Goal: Information Seeking & Learning: Learn about a topic

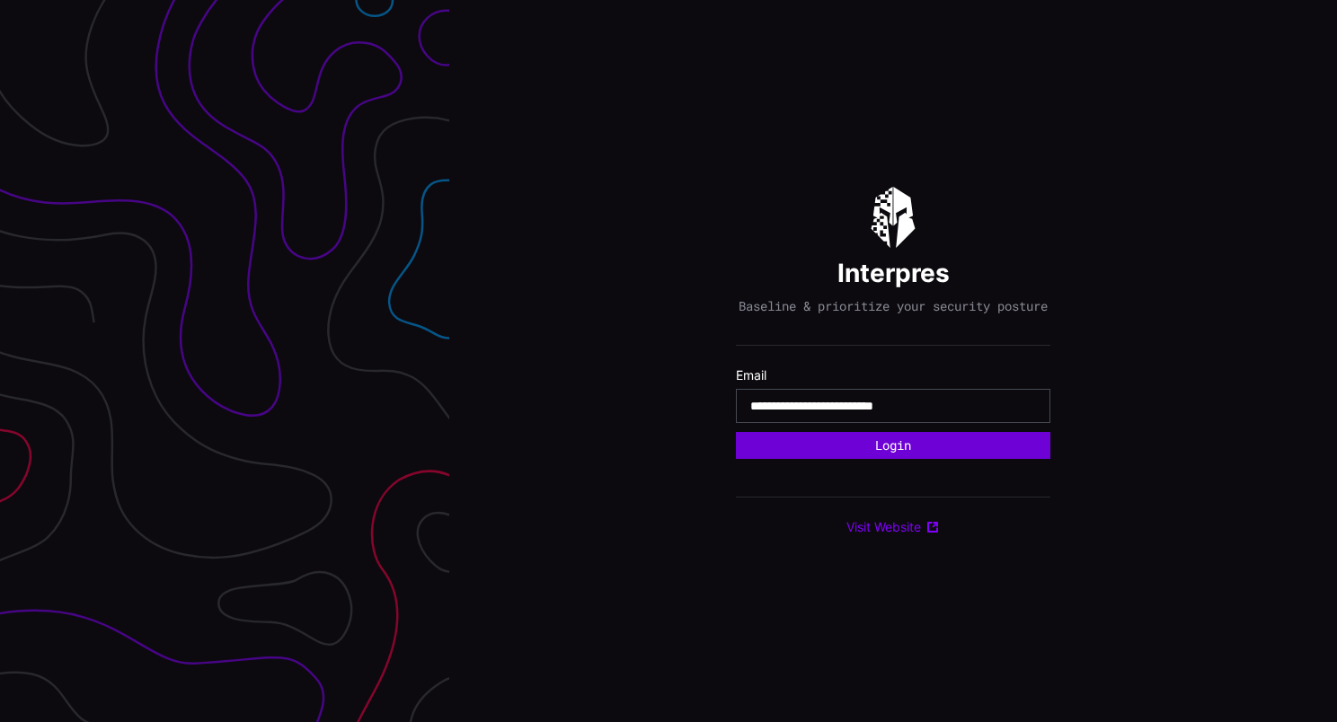
type input "**********"
click at [931, 442] on button "Login" at bounding box center [893, 445] width 313 height 27
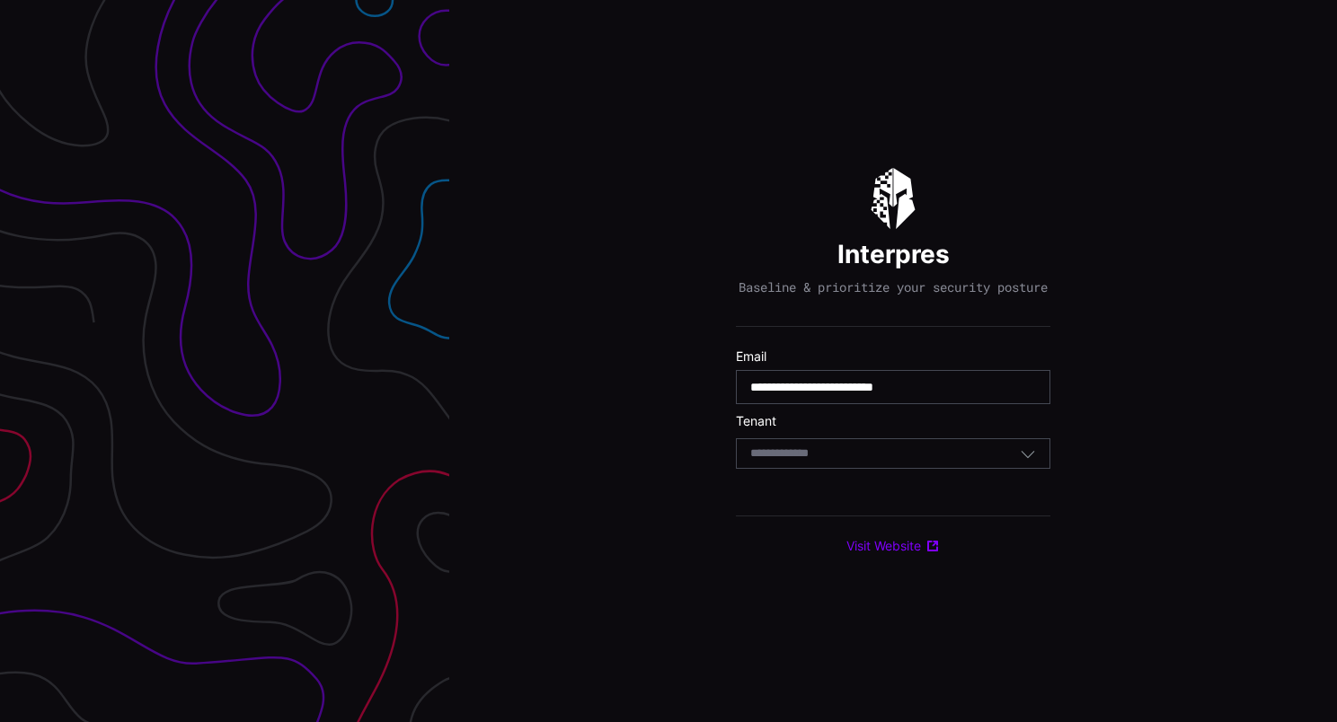
click at [908, 462] on div "Select Tenant" at bounding box center [885, 454] width 270 height 16
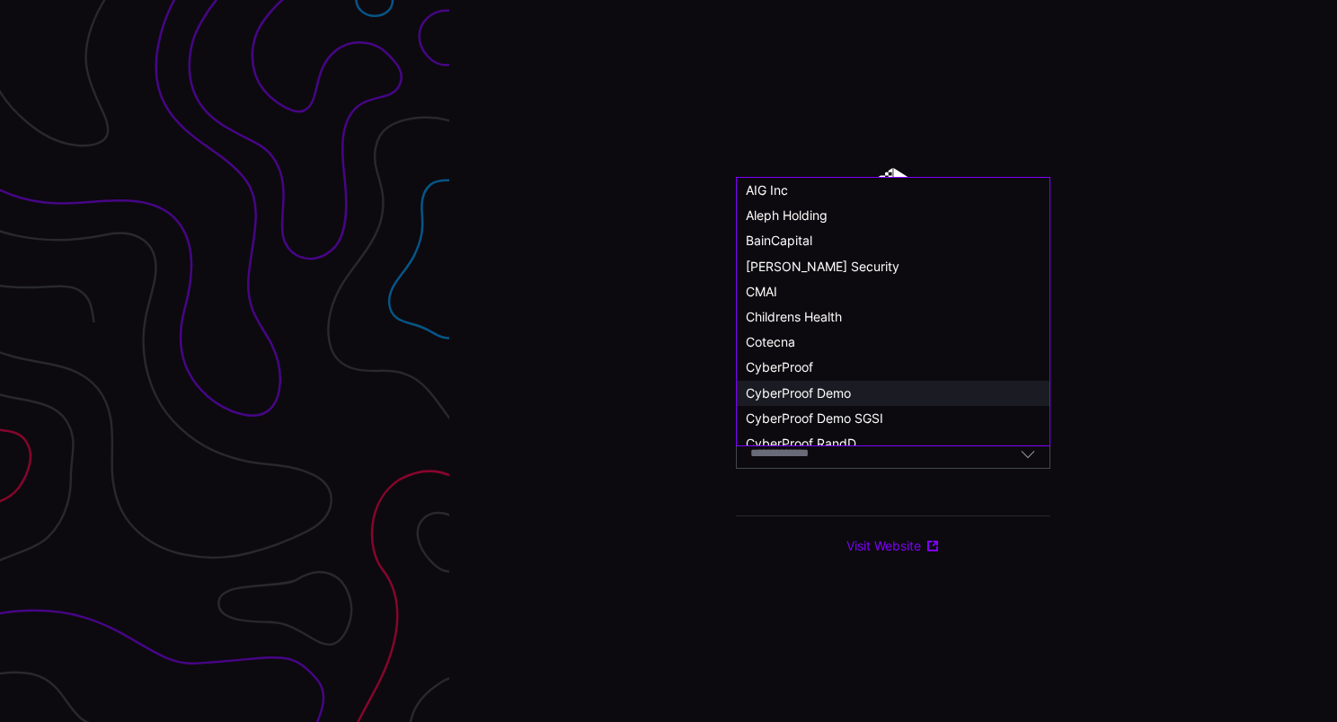
click at [850, 399] on span "CyberProof Demo" at bounding box center [798, 392] width 105 height 15
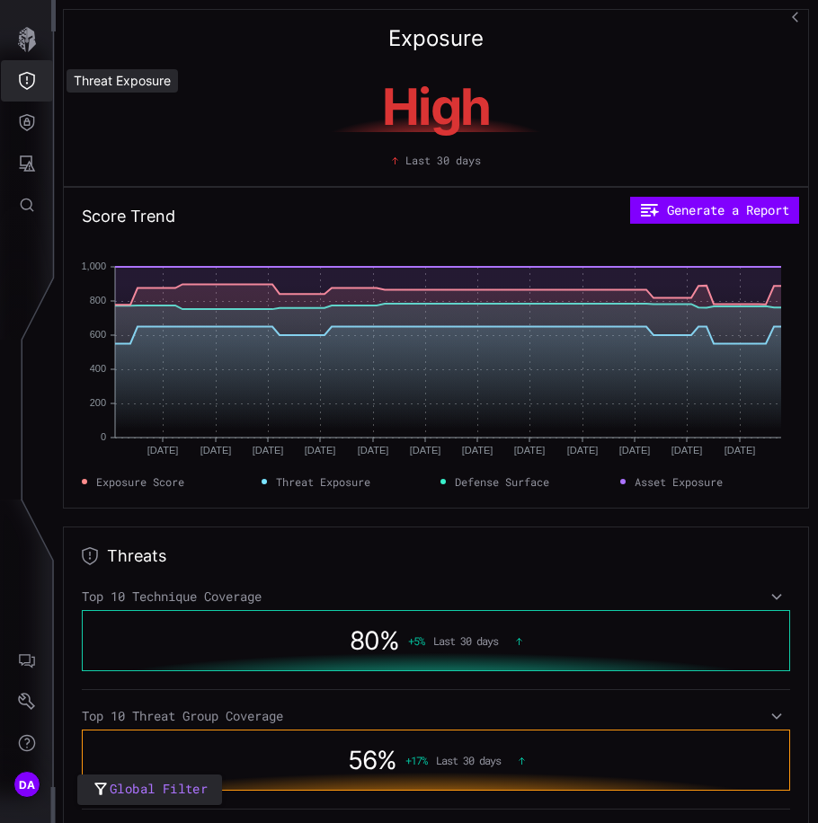
click at [23, 81] on icon "Threat Exposure" at bounding box center [27, 81] width 18 height 18
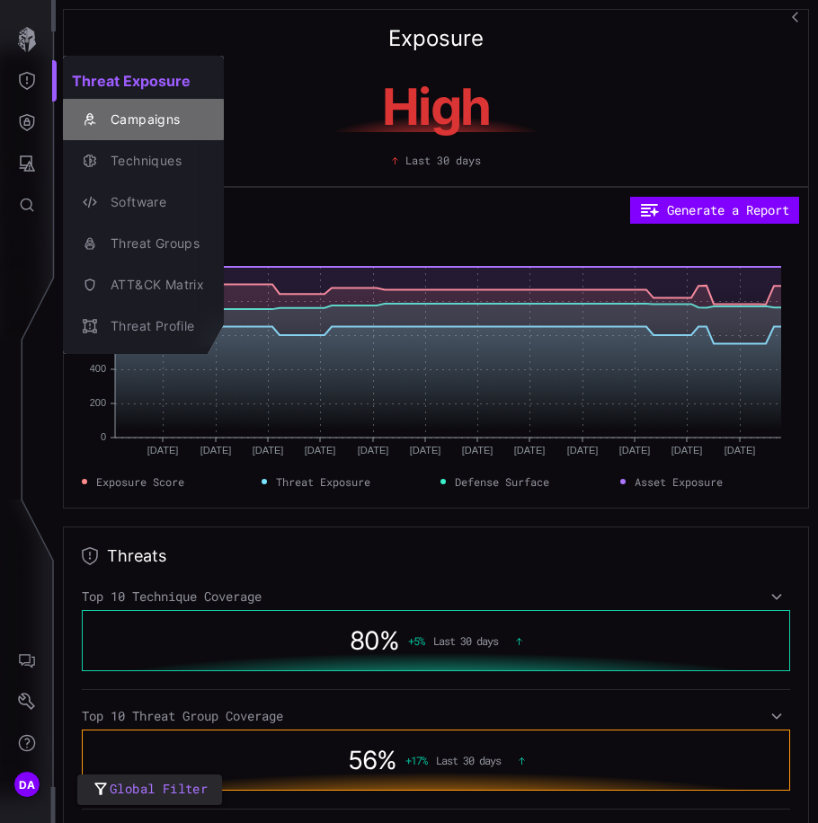
click at [128, 121] on div "Campaigns" at bounding box center [153, 120] width 102 height 22
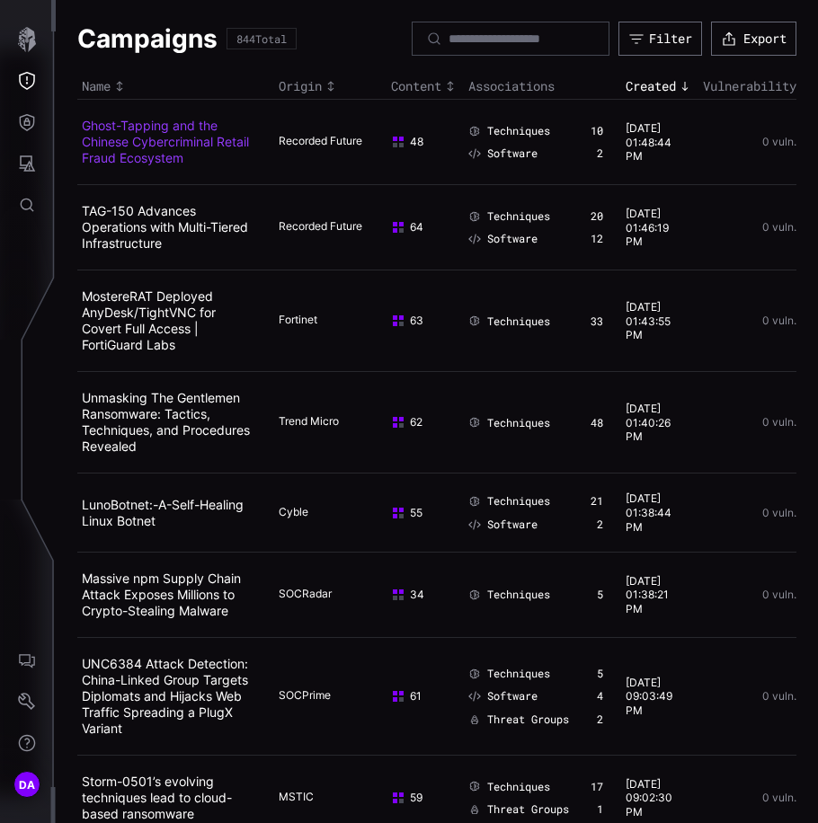
click at [168, 147] on link "Ghost-Tapping and the Chinese Cybercriminal Retail Fraud Ecosystem" at bounding box center [165, 142] width 167 height 48
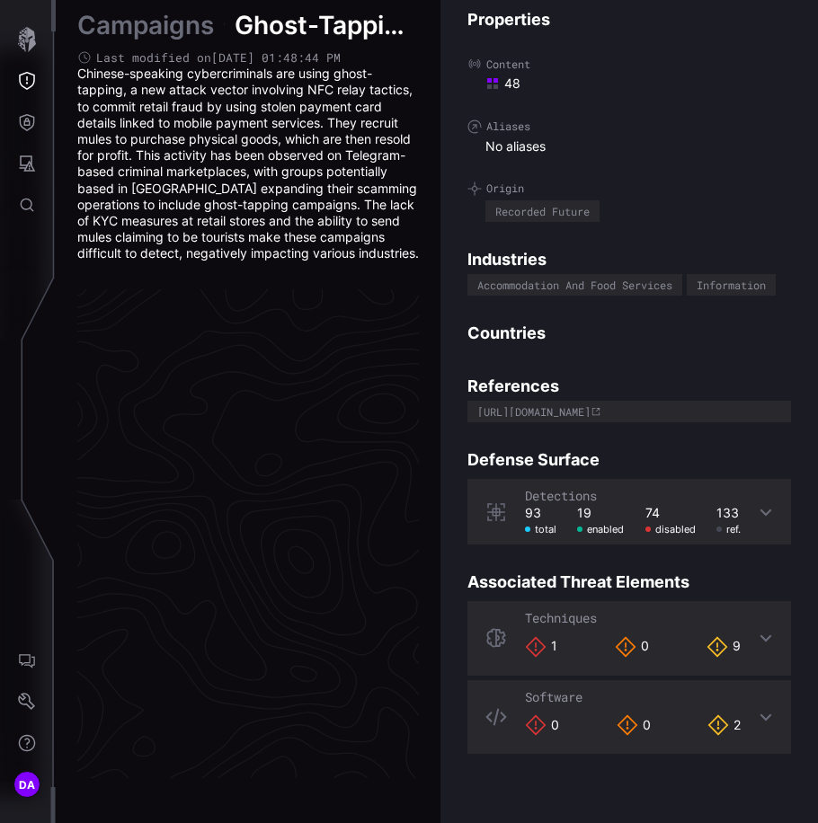
scroll to position [3813, 1184]
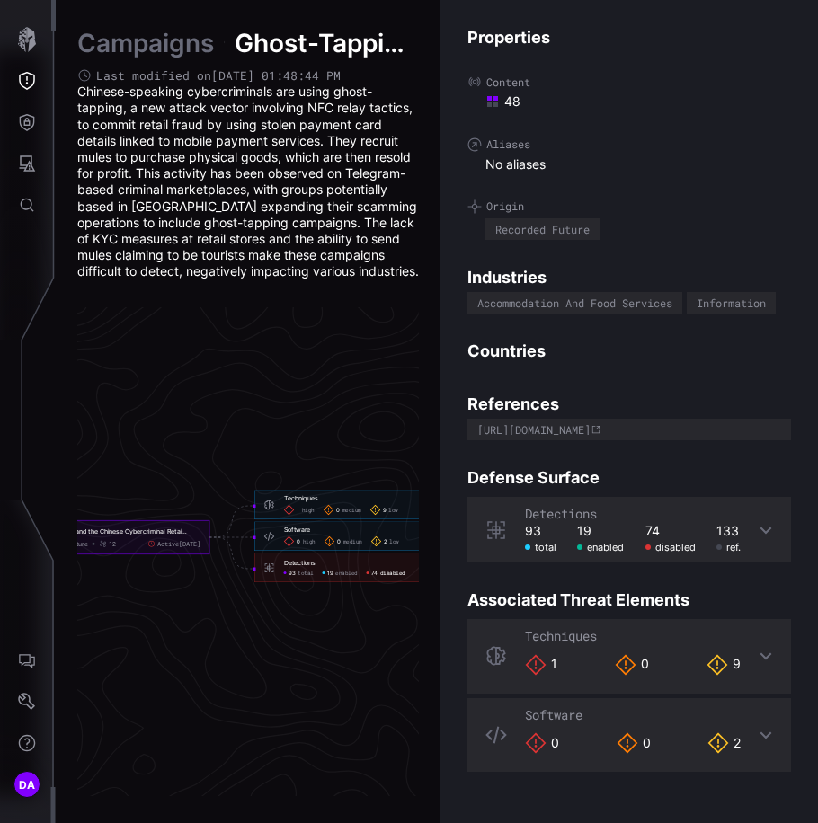
click at [392, 576] on span "disabled" at bounding box center [392, 572] width 25 height 7
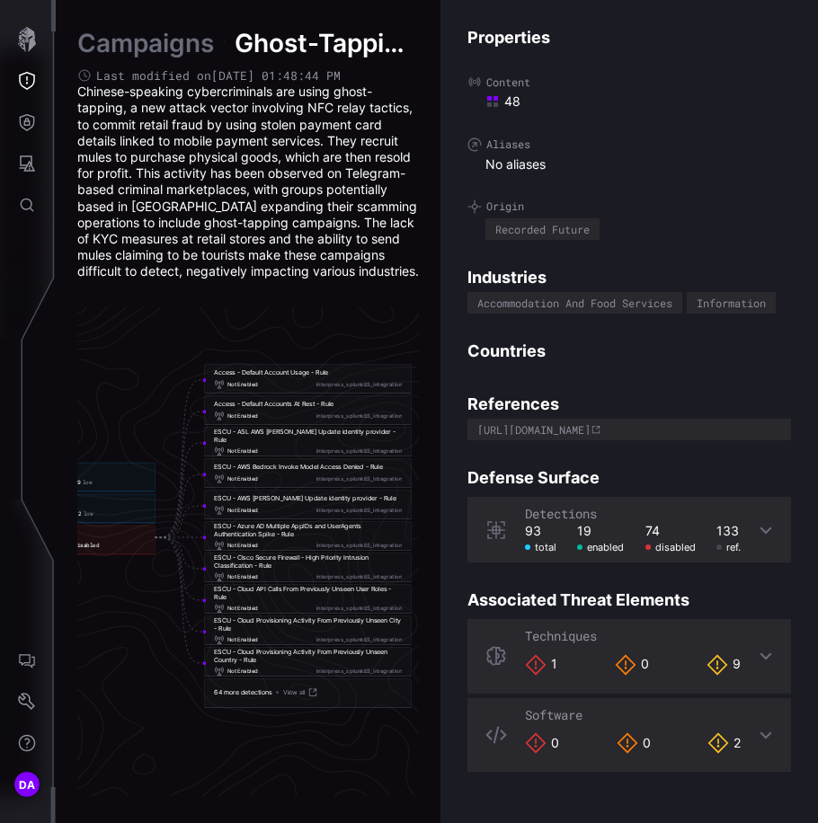
scroll to position [3813, 1378]
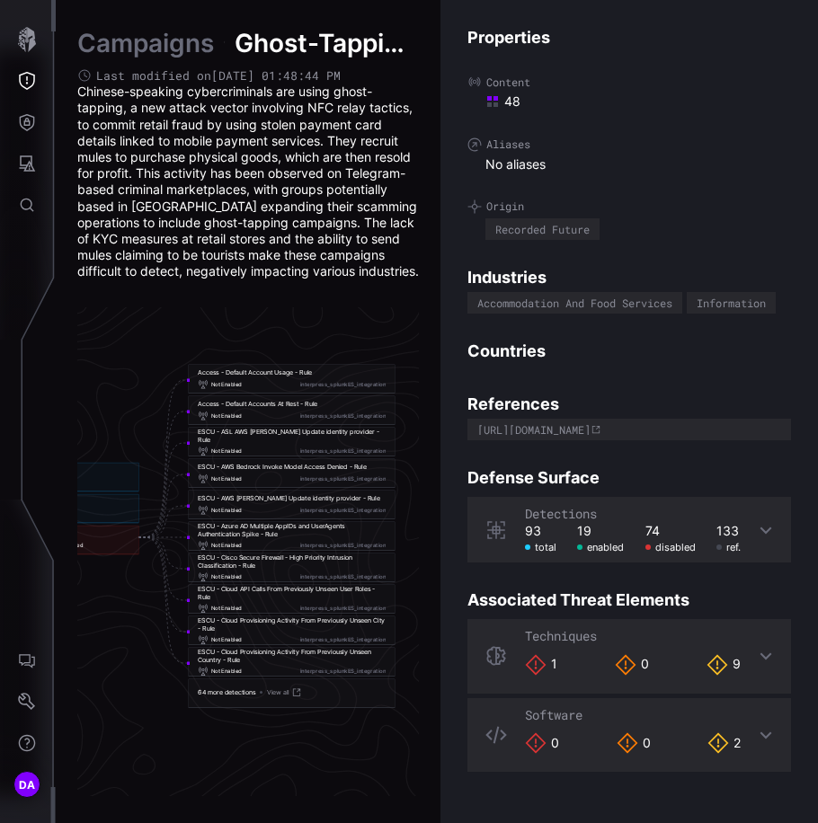
click at [307, 470] on div "ESCU - AWS Bedrock Invoke Model Access Denied - Rule" at bounding box center [282, 466] width 169 height 8
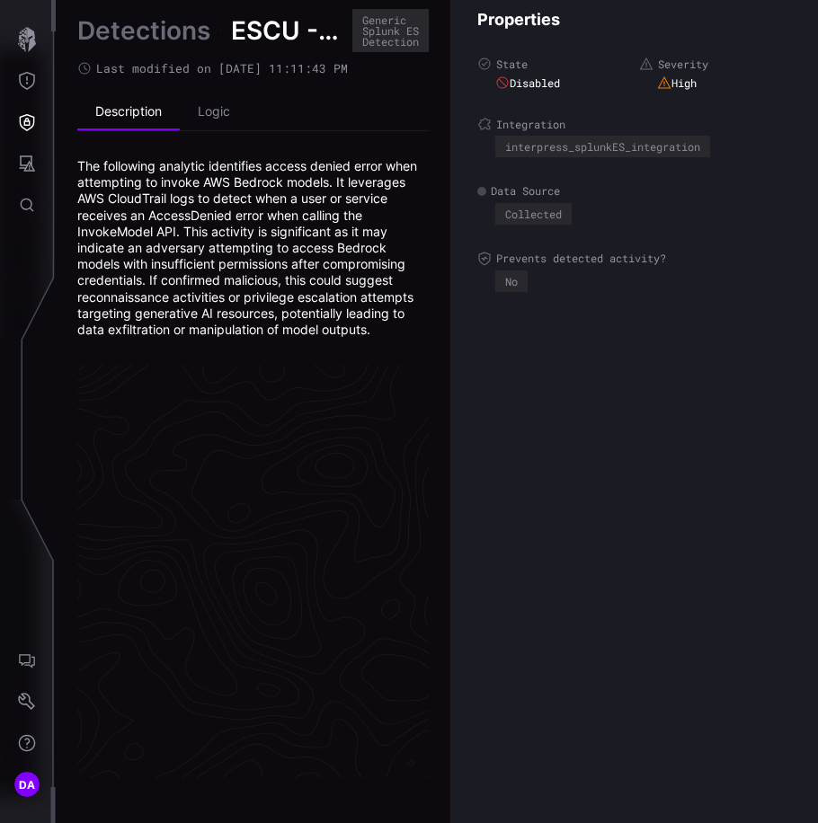
scroll to position [3844, 1178]
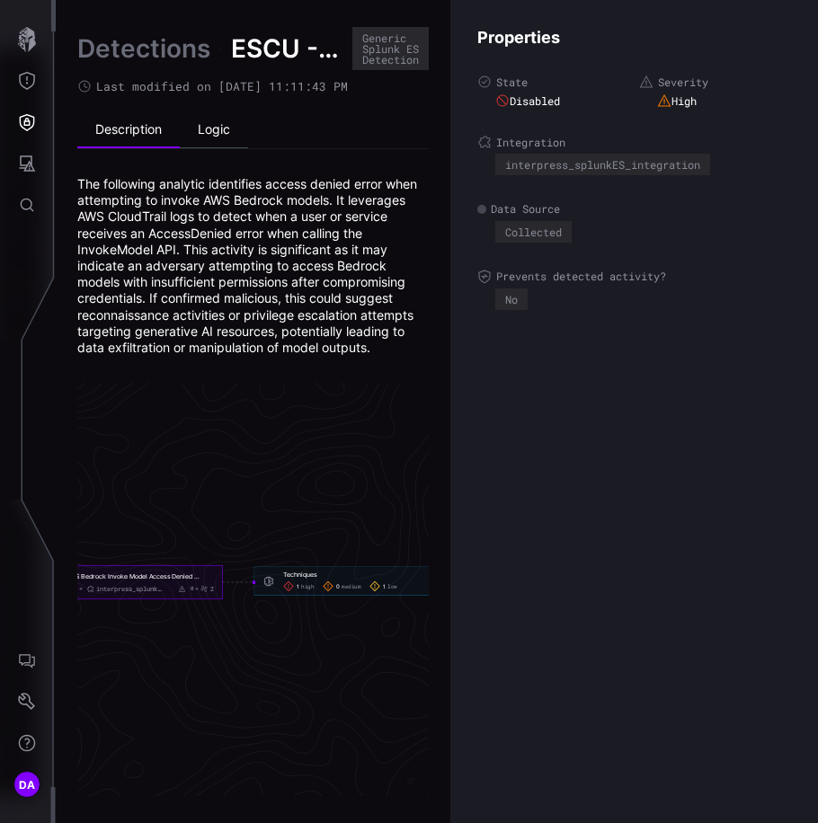
click at [217, 132] on li "Logic" at bounding box center [214, 130] width 68 height 36
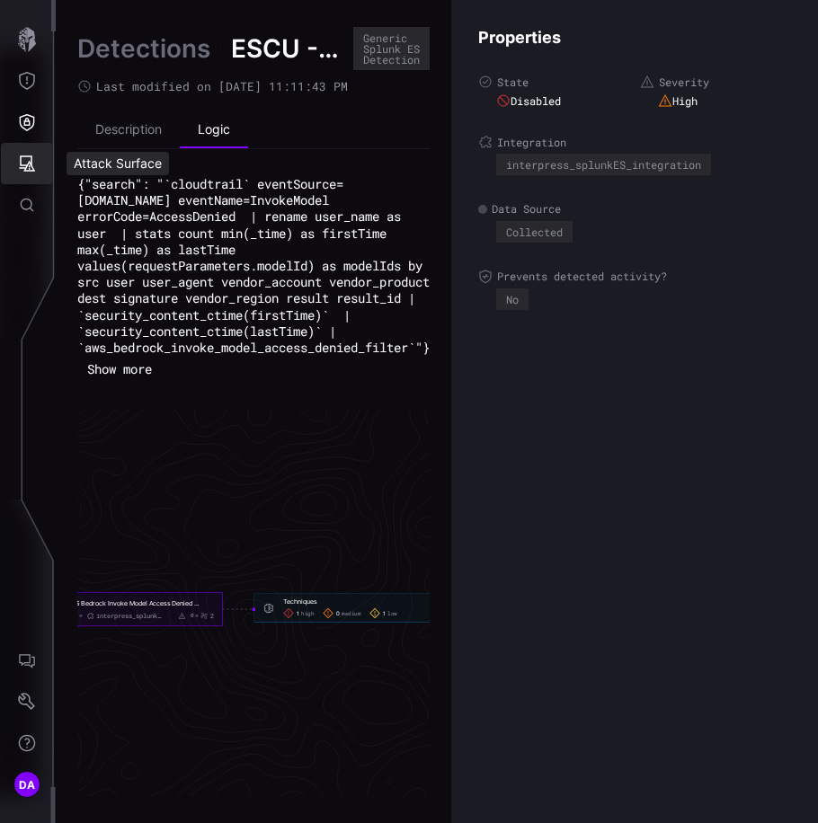
click at [28, 165] on icon "Attack Surface" at bounding box center [28, 163] width 16 height 16
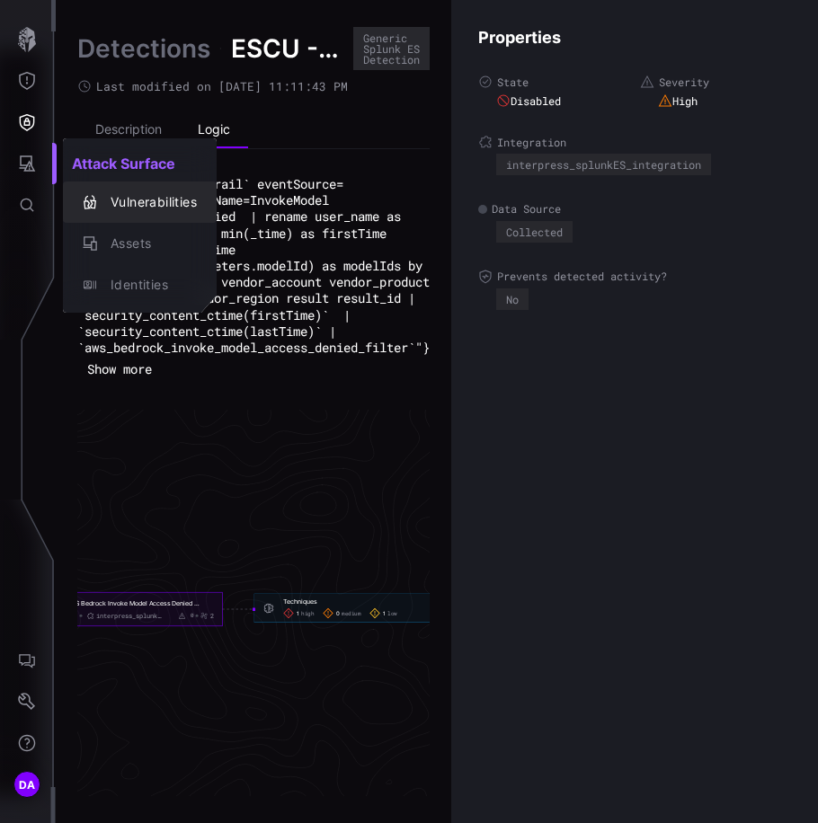
click at [156, 203] on div "Vulnerabilities" at bounding box center [149, 202] width 95 height 22
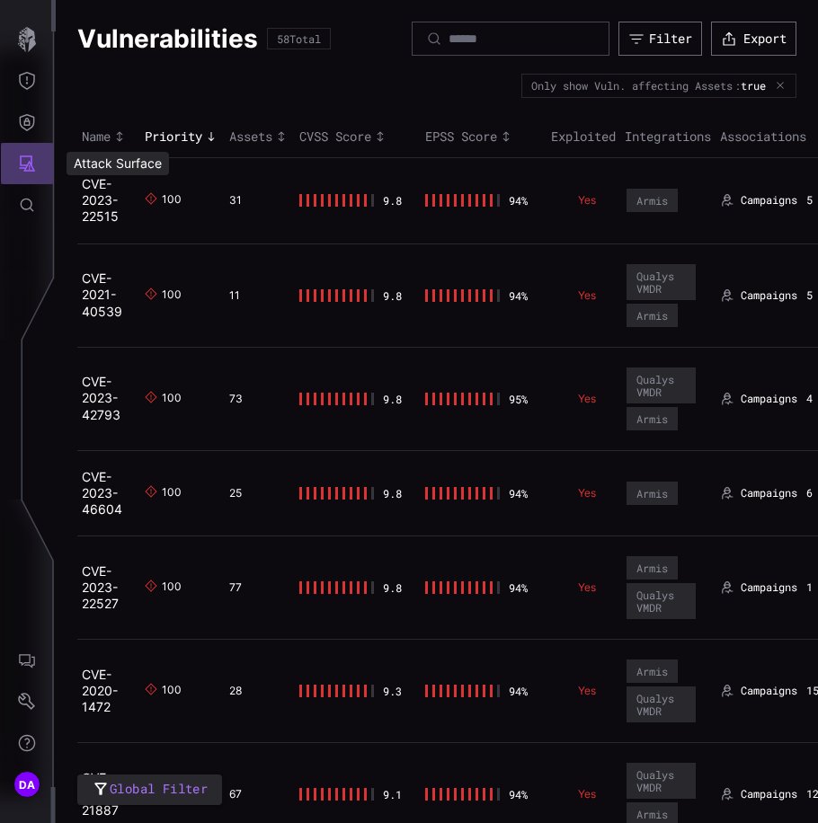
click at [29, 158] on icon "Attack Surface" at bounding box center [27, 164] width 18 height 18
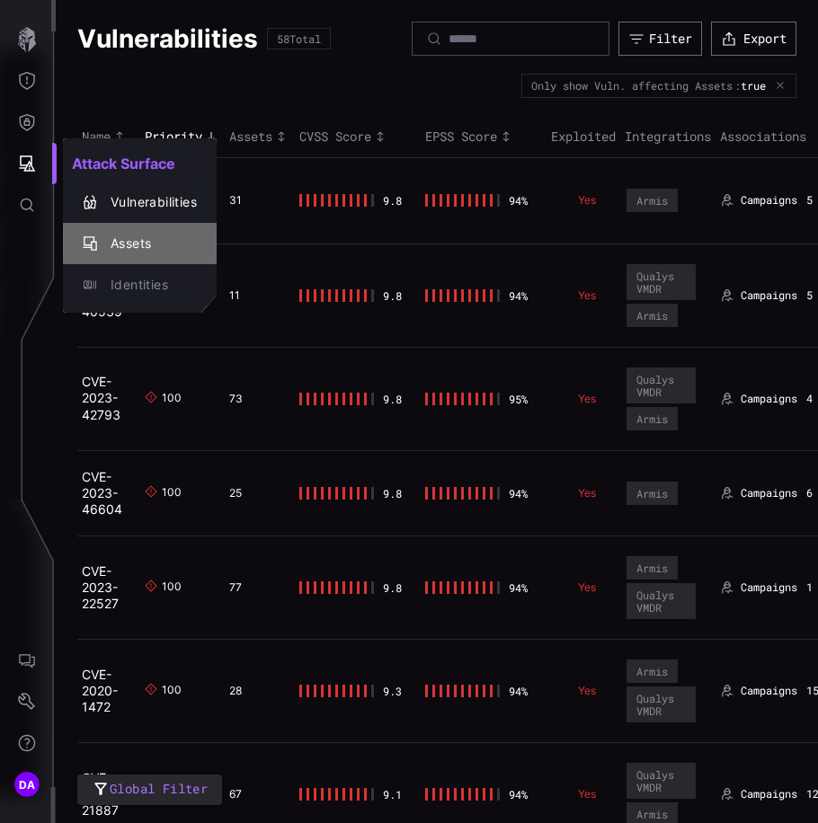
click at [121, 237] on div "Assets" at bounding box center [149, 244] width 95 height 22
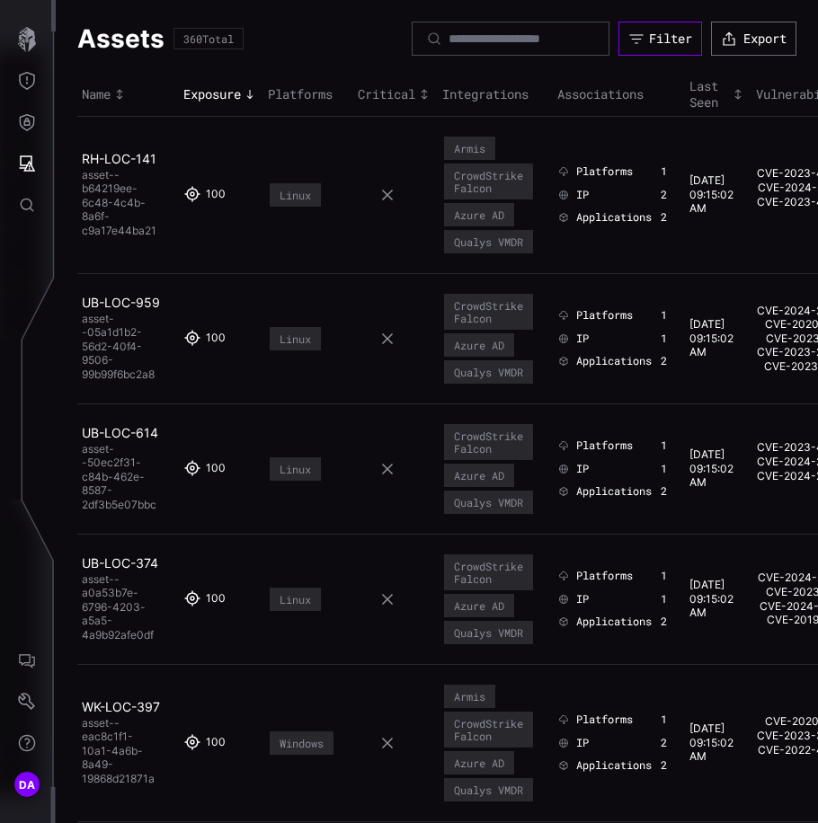
click at [658, 44] on div "Filter" at bounding box center [670, 39] width 43 height 16
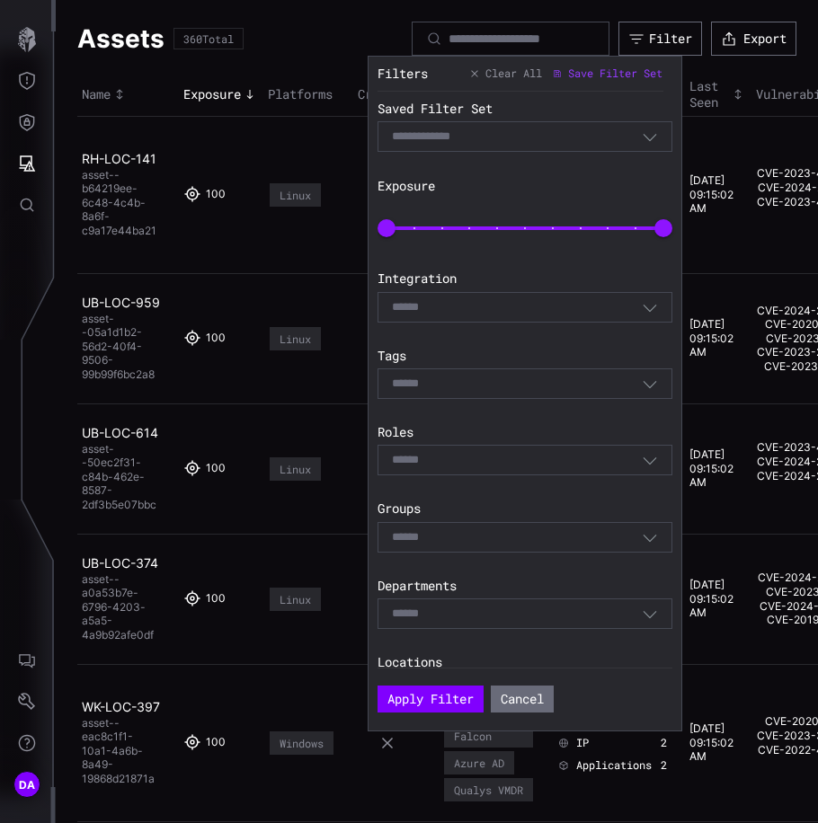
click at [465, 299] on div "Select" at bounding box center [517, 307] width 250 height 16
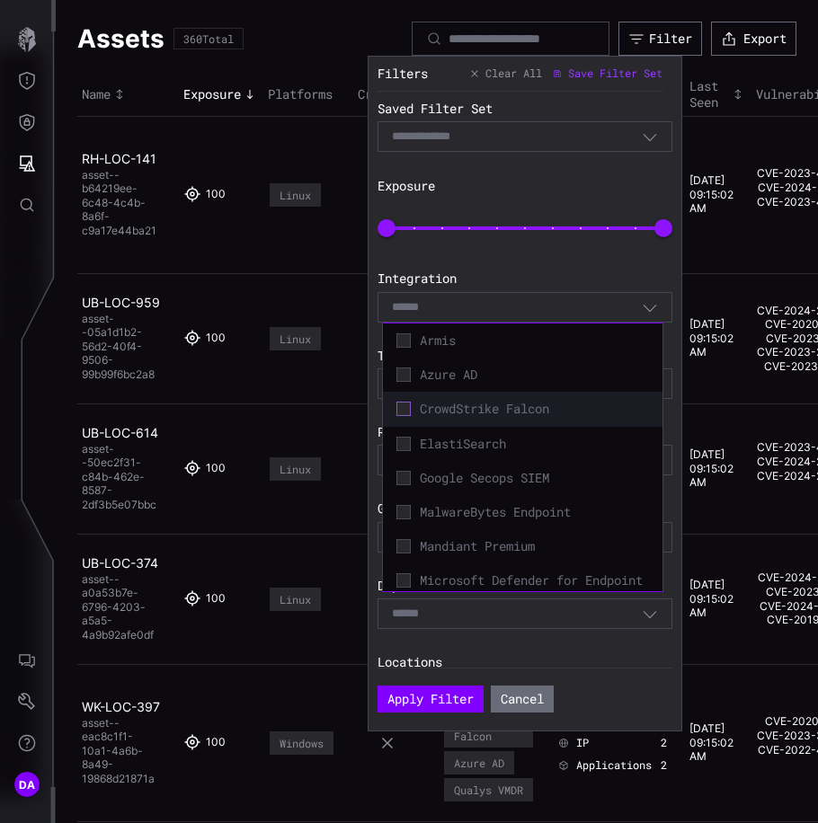
click at [401, 403] on icon at bounding box center [403, 410] width 14 height 14
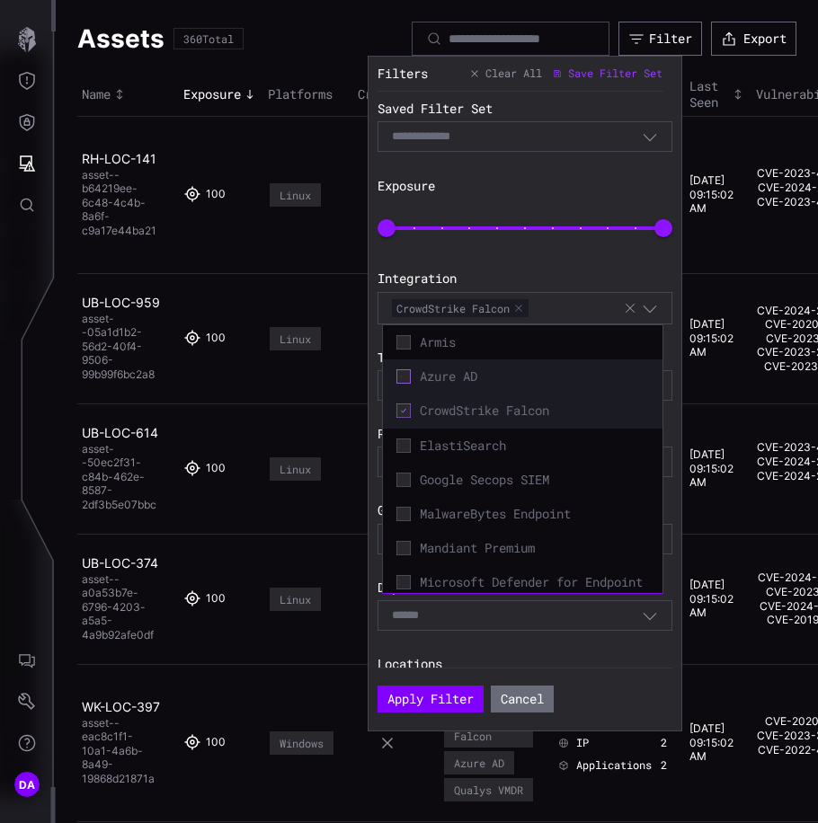
click at [401, 374] on icon at bounding box center [402, 376] width 13 height 13
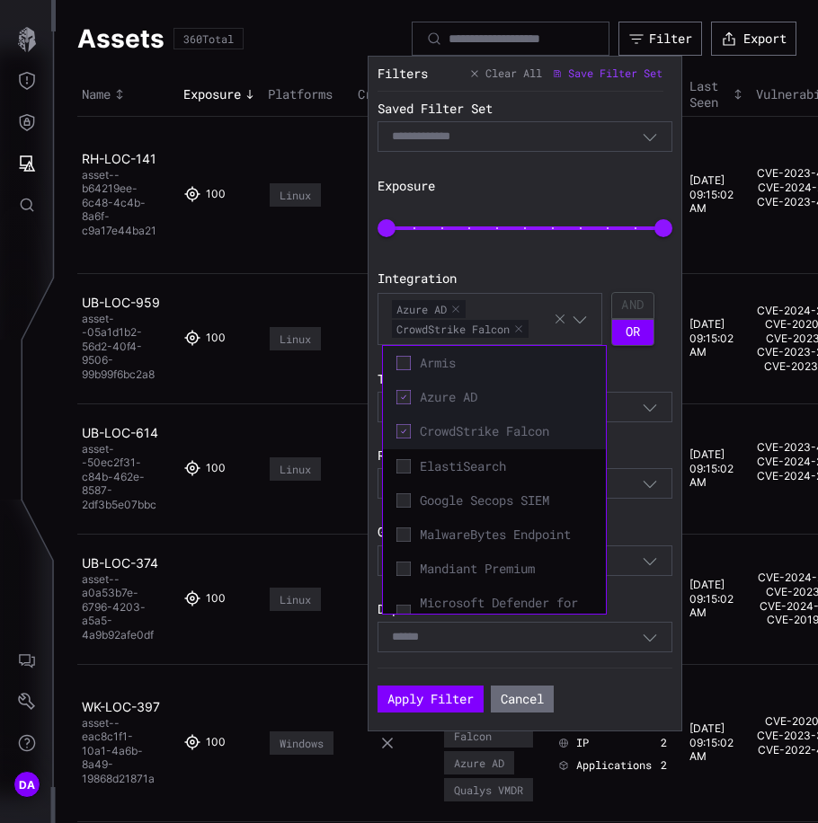
click at [403, 359] on icon at bounding box center [403, 363] width 14 height 14
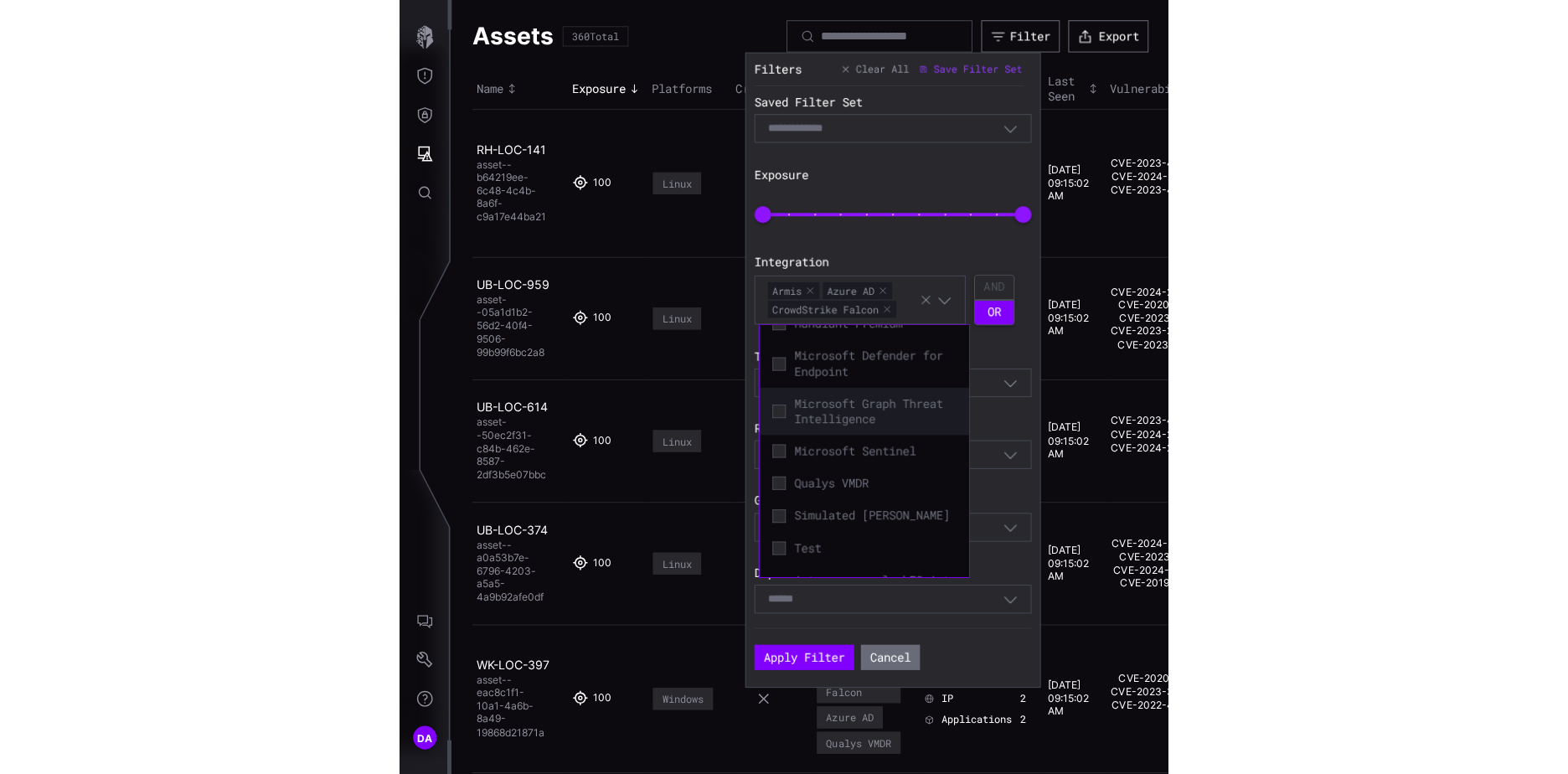
scroll to position [243, 0]
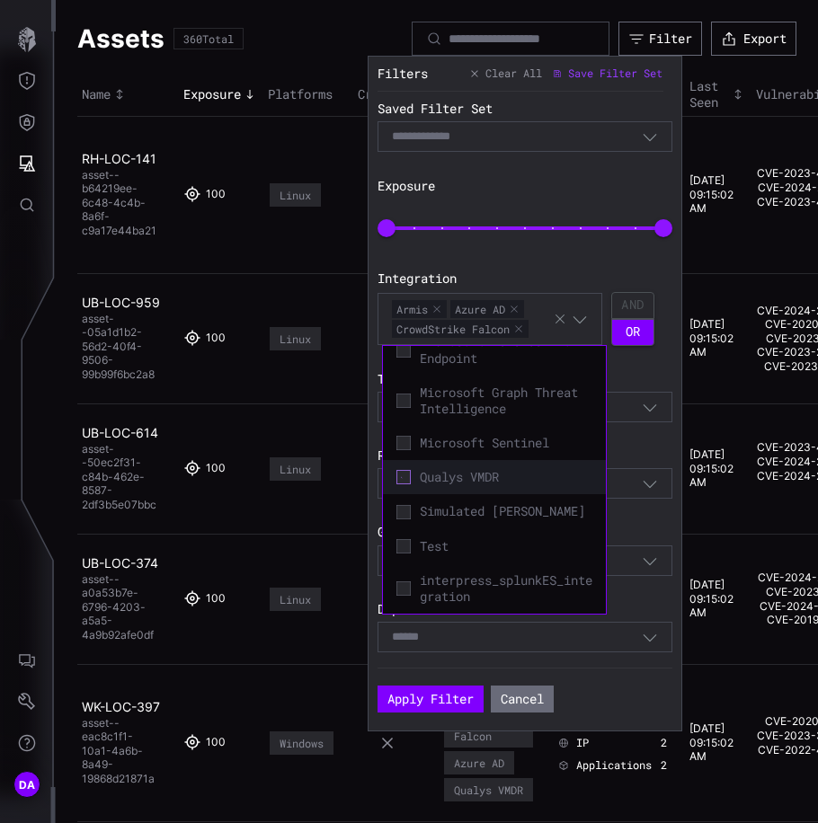
click at [400, 478] on icon at bounding box center [402, 477] width 13 height 13
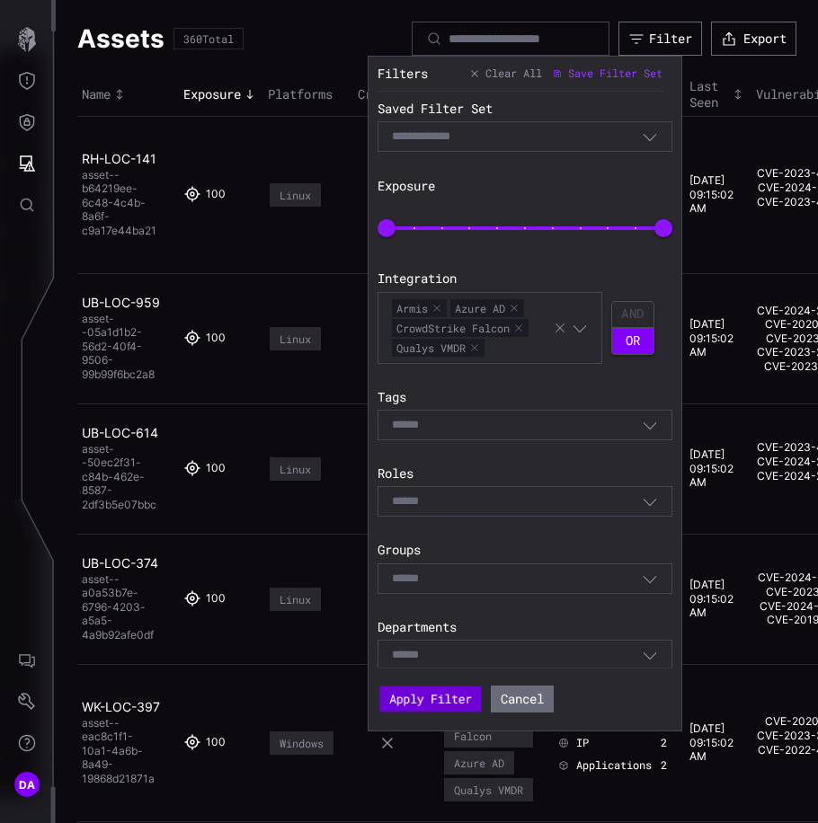
click at [428, 694] on button "Apply Filter" at bounding box center [431, 699] width 102 height 26
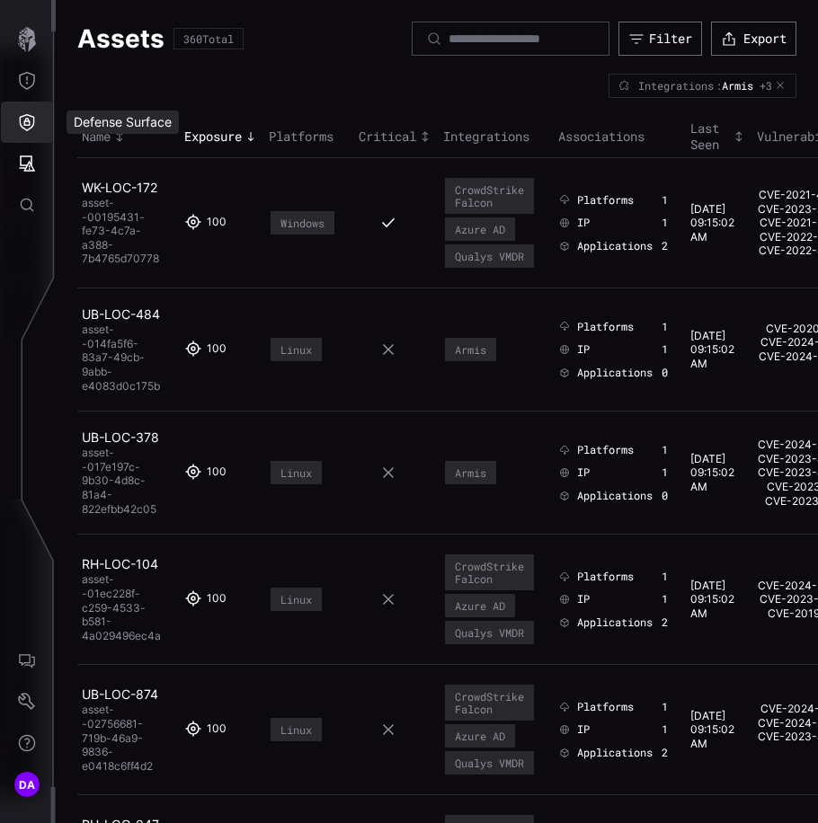
click at [31, 115] on icon "Defense Surface" at bounding box center [27, 122] width 18 height 18
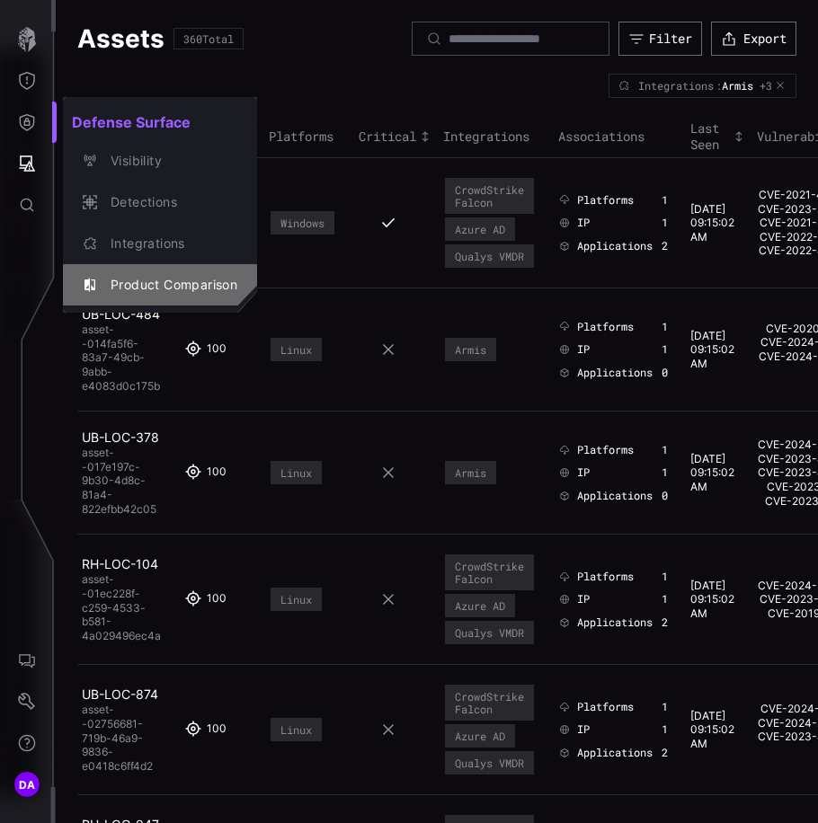
click at [183, 286] on div "Product Comparison" at bounding box center [170, 285] width 136 height 22
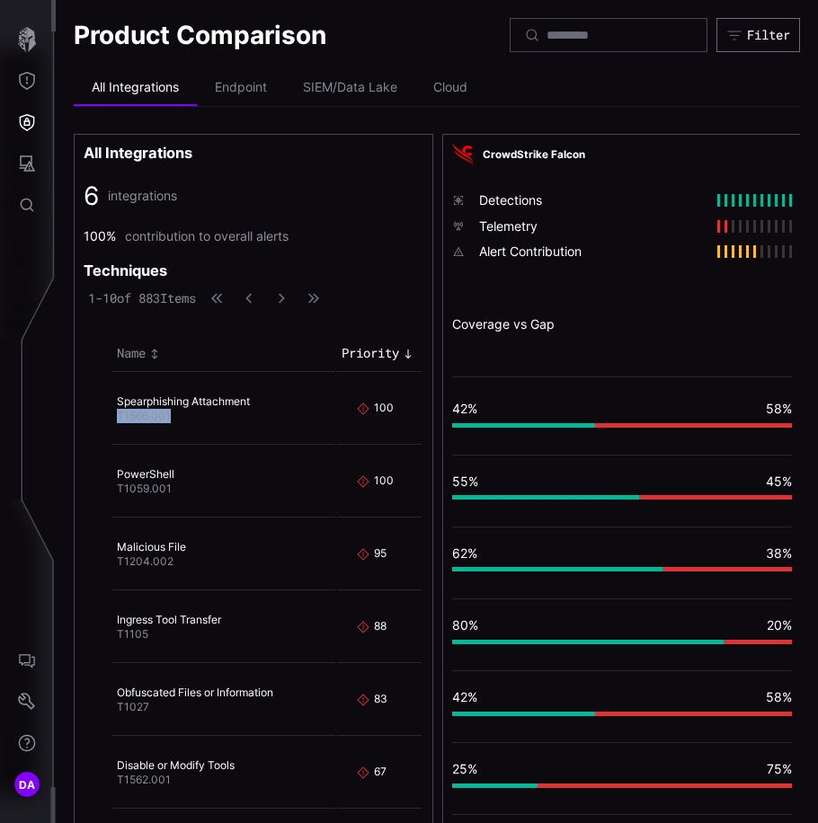
drag, startPoint x: 116, startPoint y: 417, endPoint x: 190, endPoint y: 422, distance: 73.9
click at [190, 422] on td "Spearphishing Attachment T1566.001" at bounding box center [223, 409] width 223 height 71
click at [247, 87] on li "Endpoint" at bounding box center [241, 88] width 88 height 36
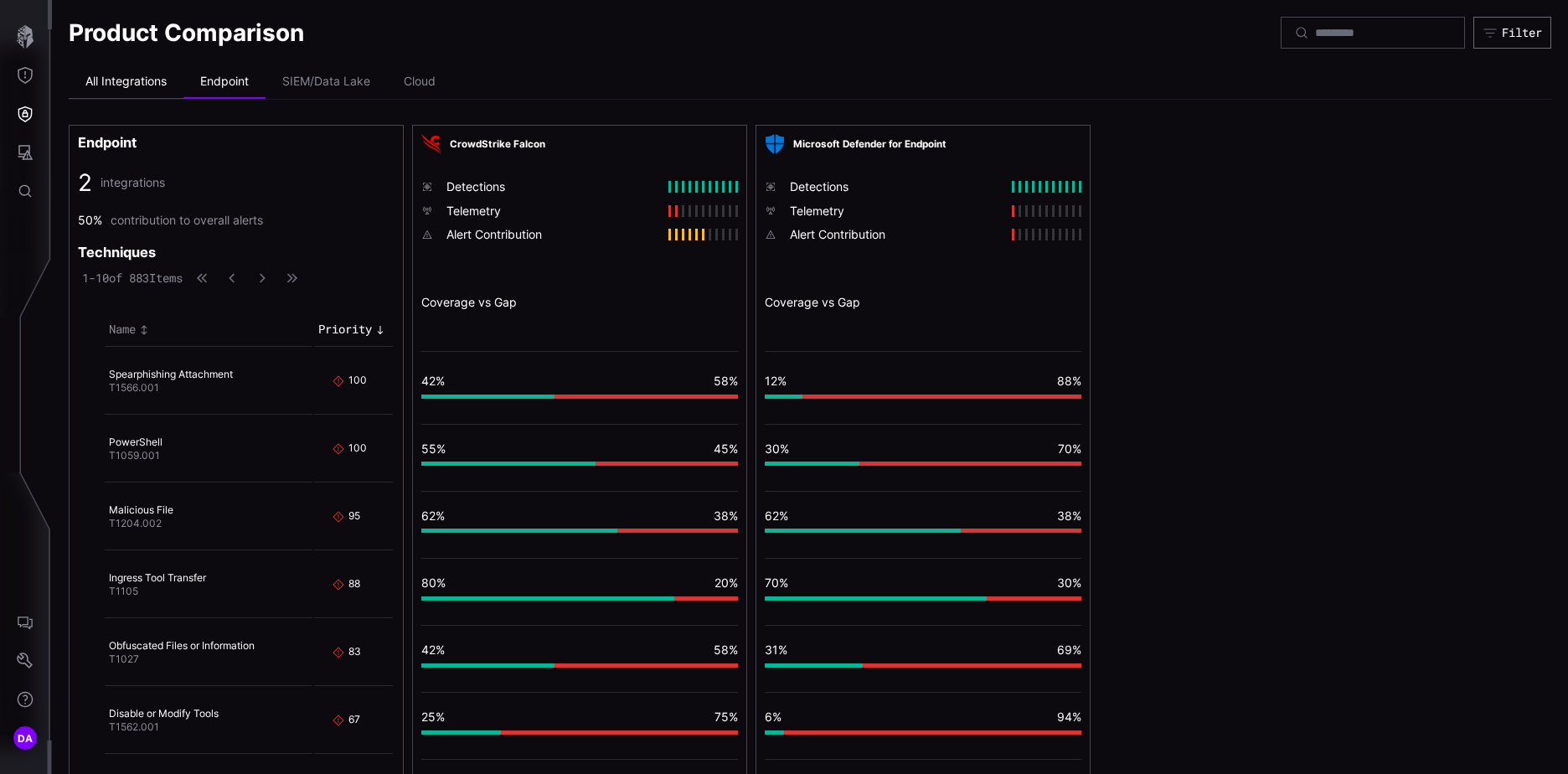
click at [123, 84] on li "All Integrations" at bounding box center [126, 82] width 115 height 34
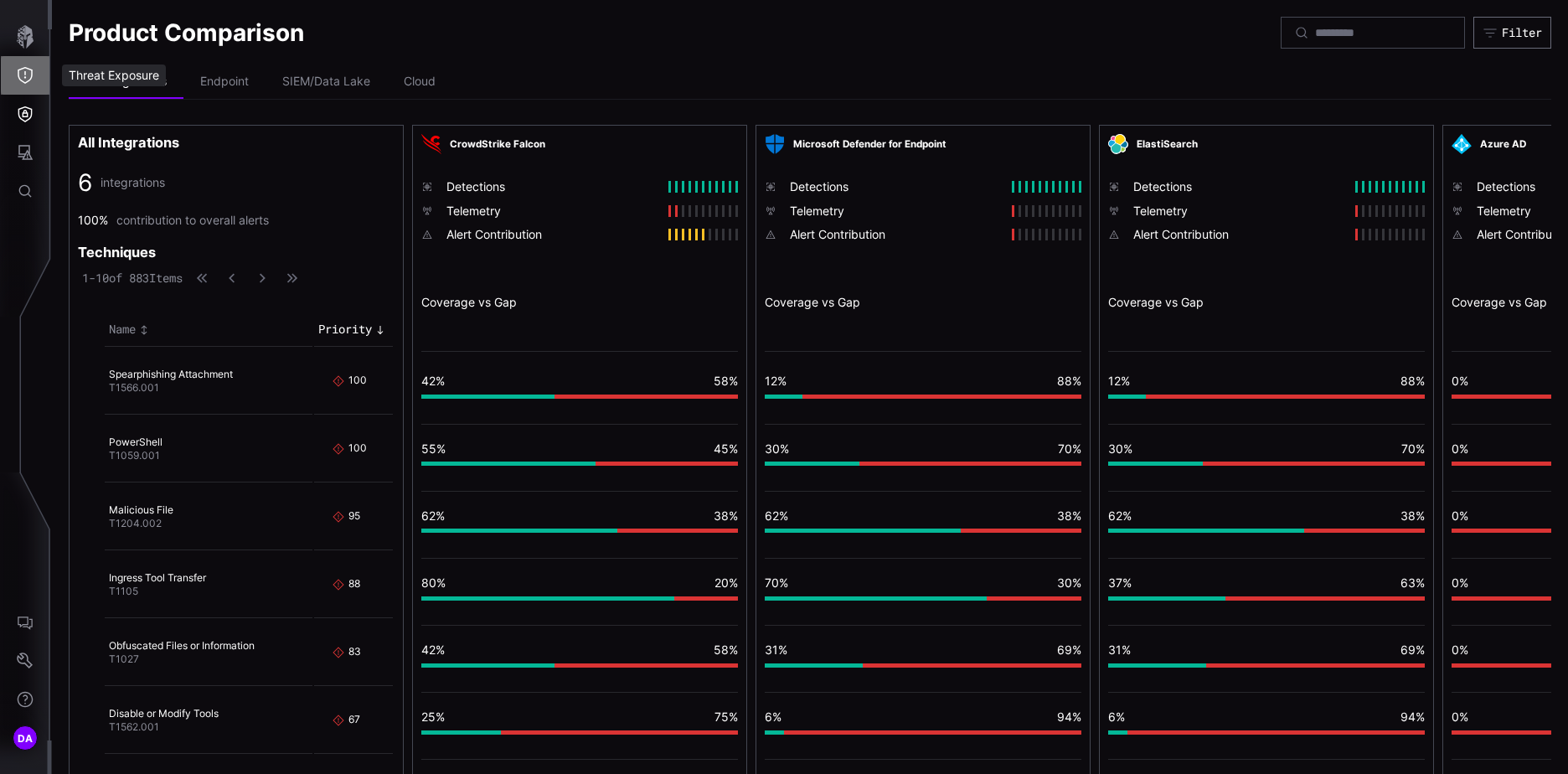
click at [30, 76] on icon "Threat Exposure" at bounding box center [25, 76] width 17 height 17
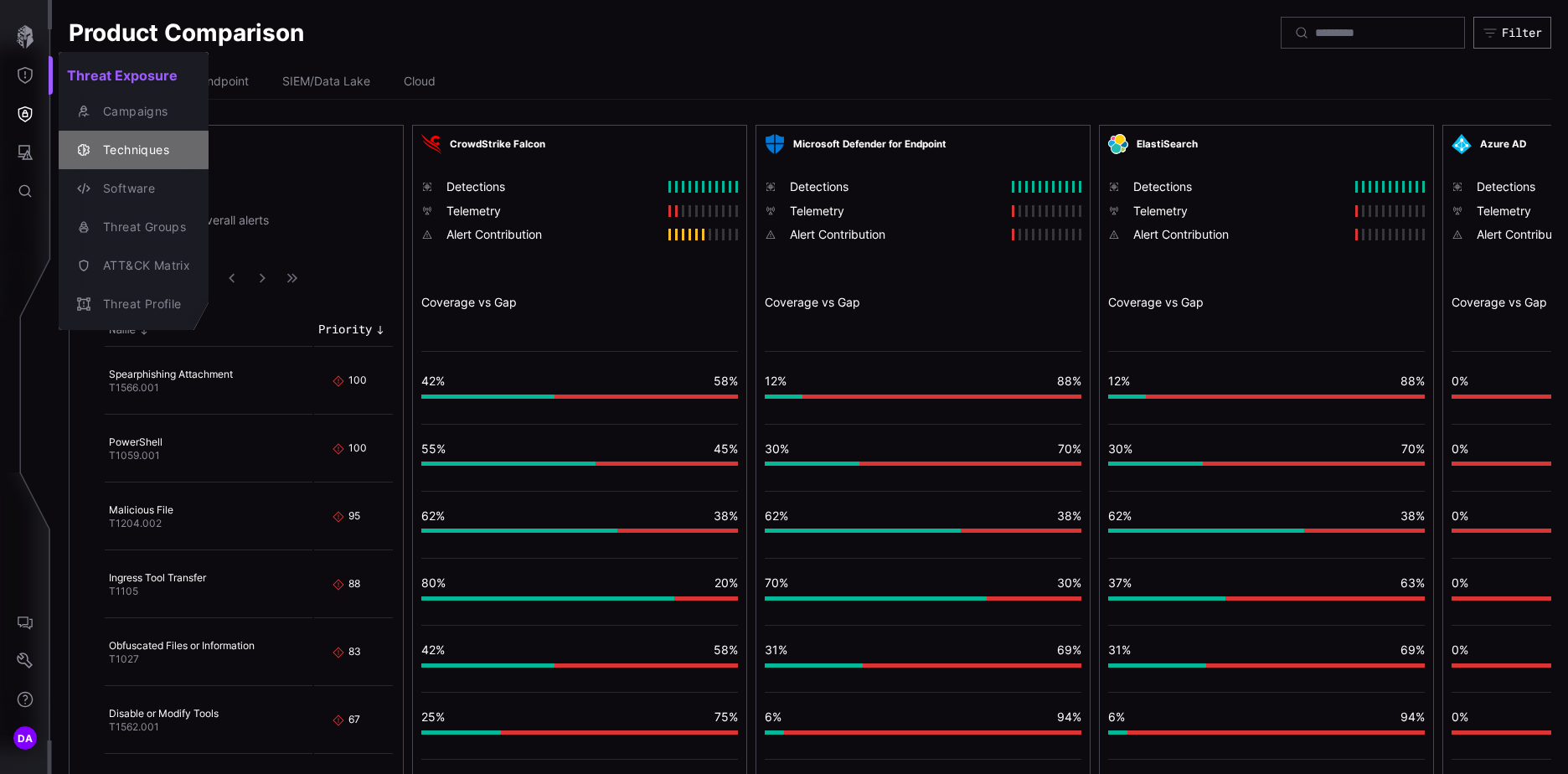
click at [123, 142] on div "Techniques" at bounding box center [143, 150] width 95 height 21
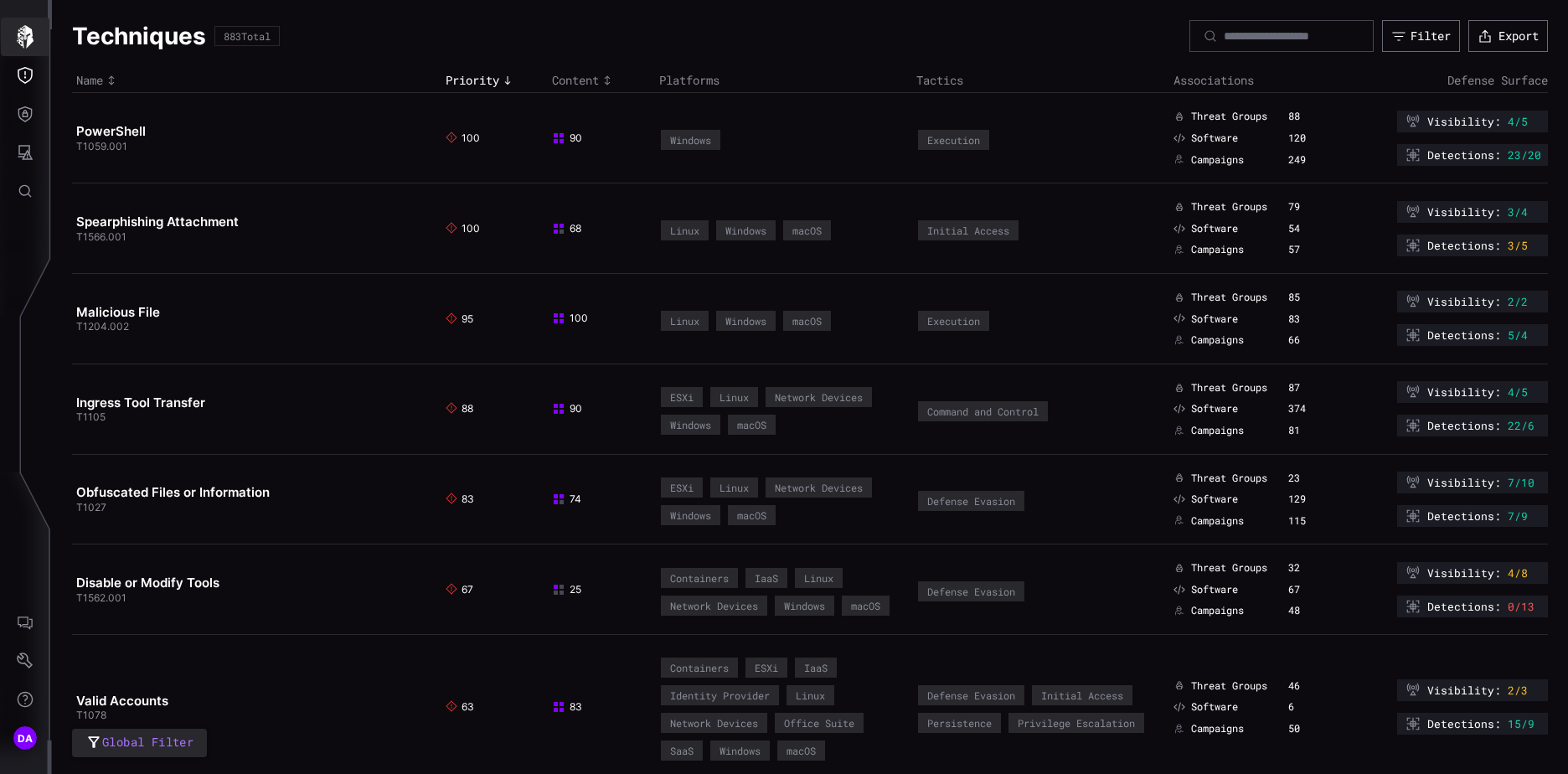
click at [31, 41] on icon "button" at bounding box center [25, 36] width 17 height 23
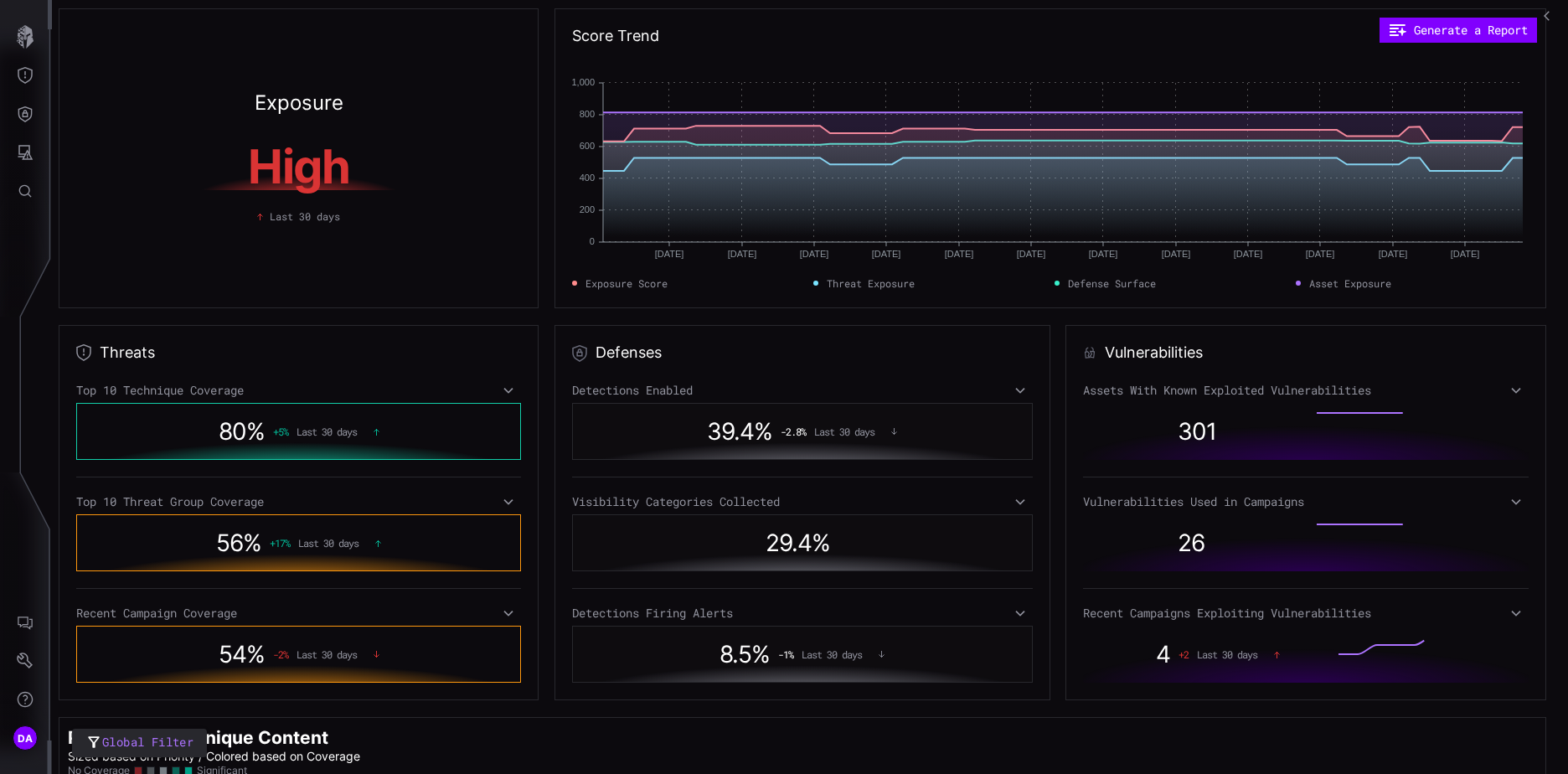
scroll to position [272, 0]
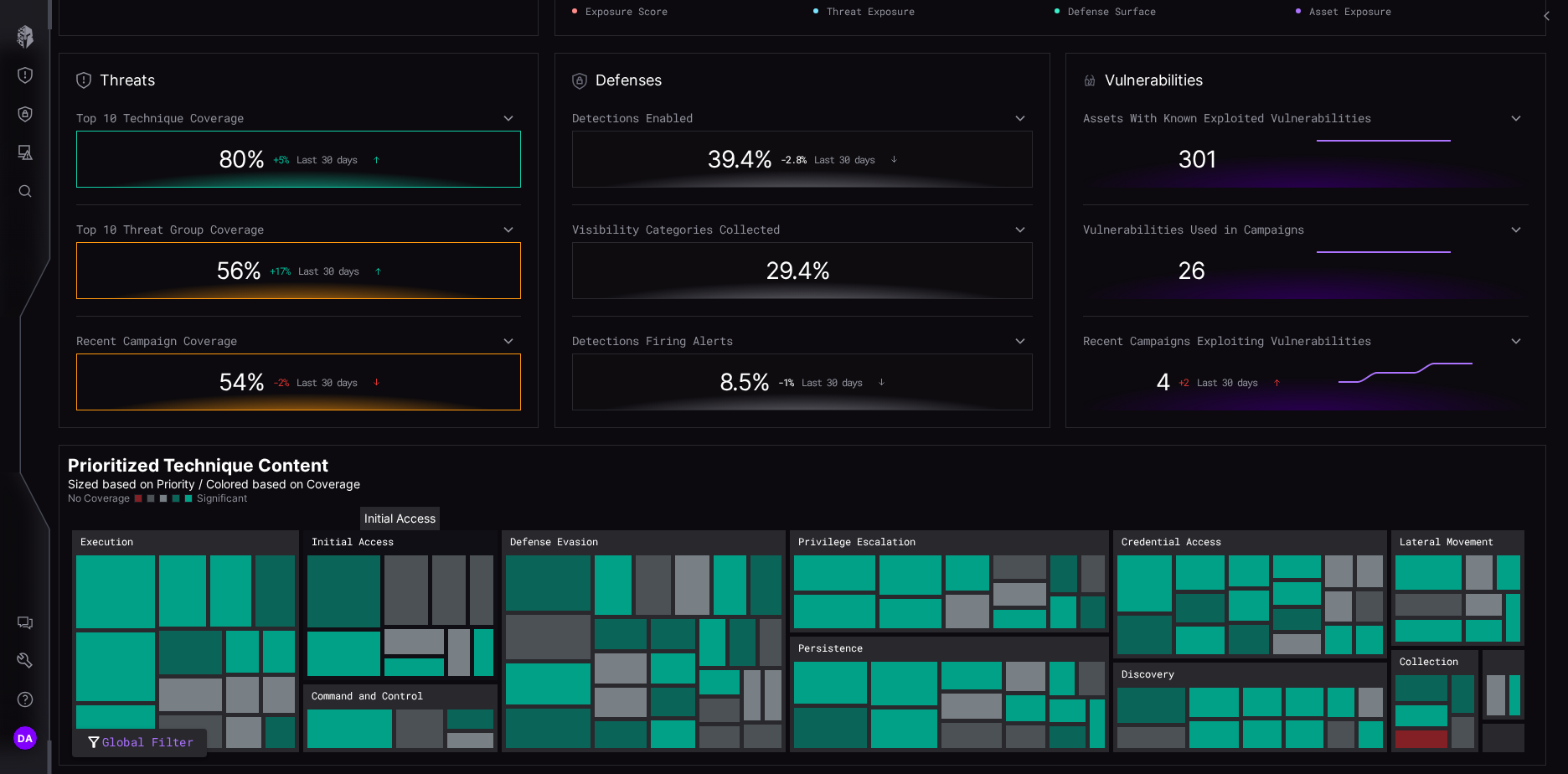
click at [360, 538] on rect "Initial Access: 403" at bounding box center [400, 605] width 194 height 150
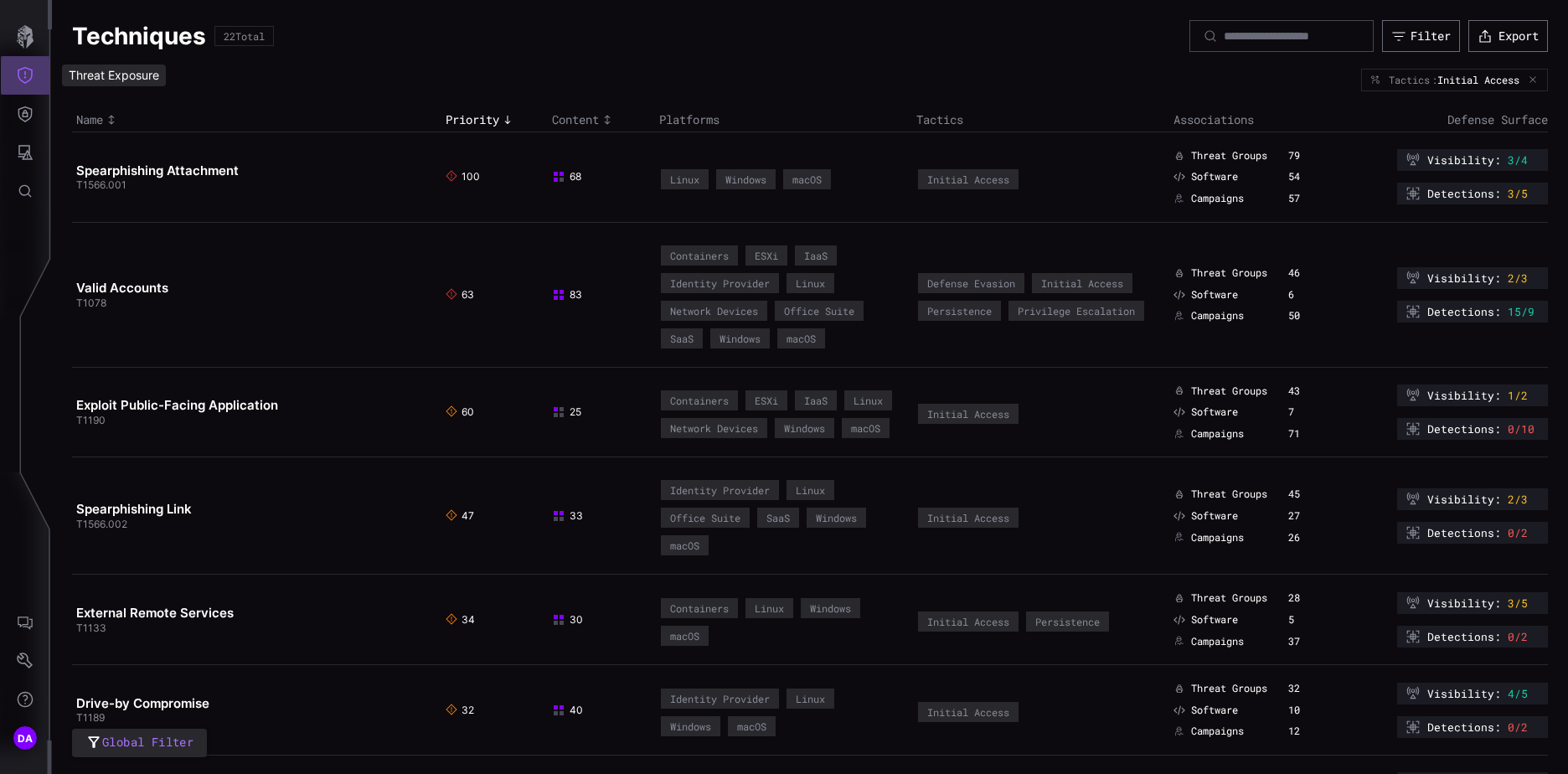
click at [31, 81] on icon "Threat Exposure" at bounding box center [25, 76] width 17 height 17
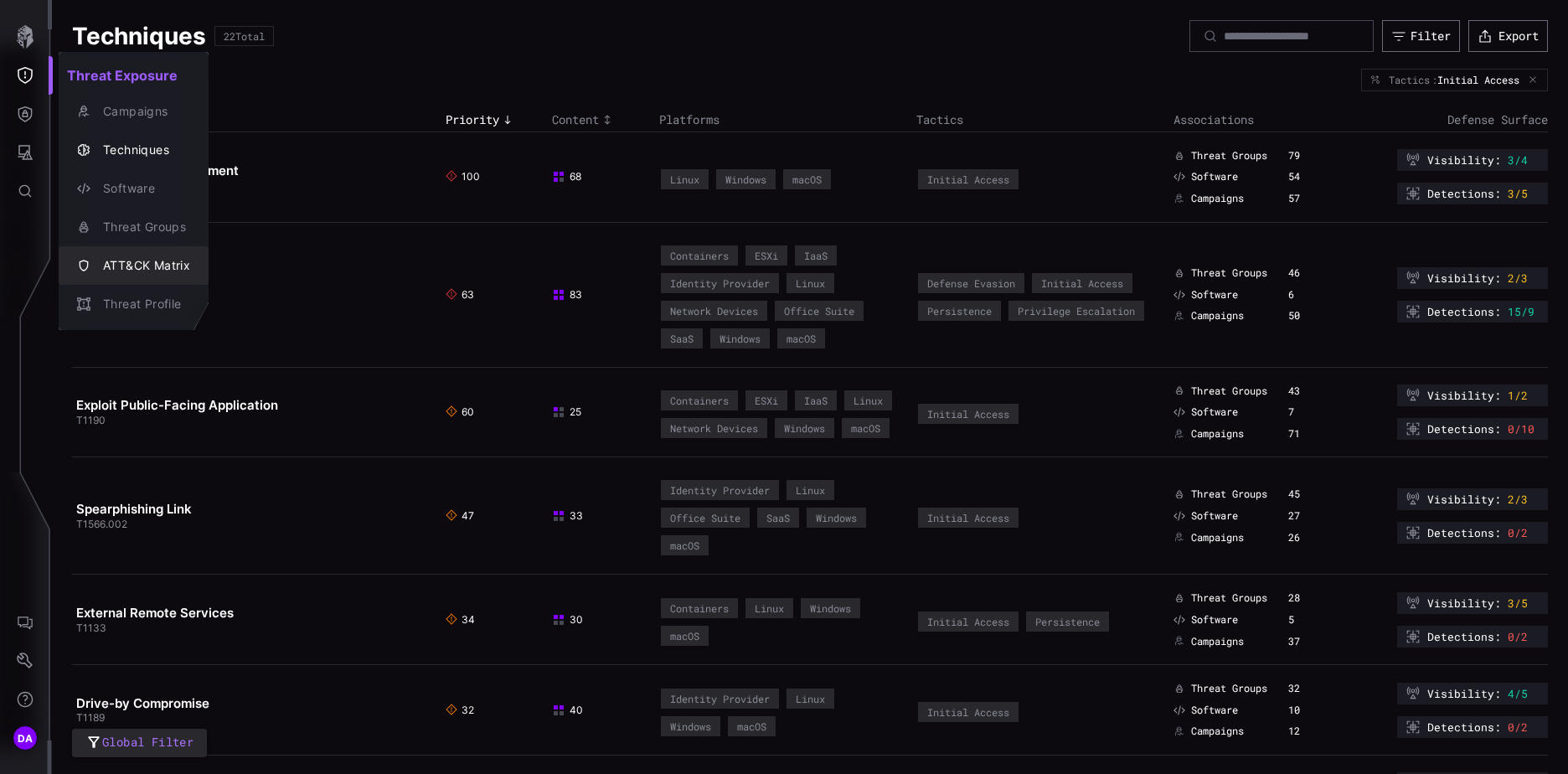
click at [149, 257] on div "ATT&CK Matrix" at bounding box center [143, 266] width 95 height 21
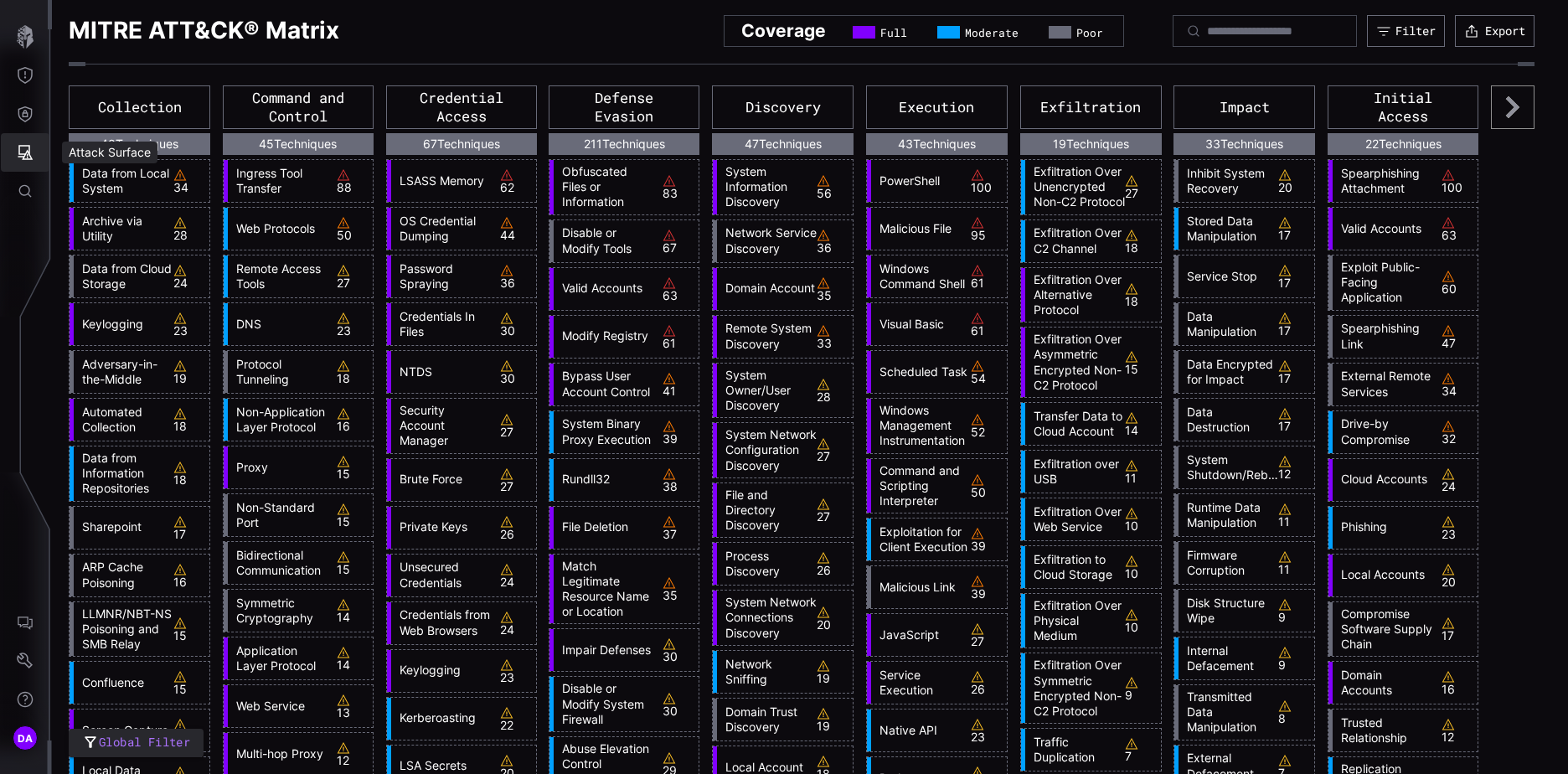
click at [28, 146] on icon "Attack Surface" at bounding box center [25, 153] width 17 height 17
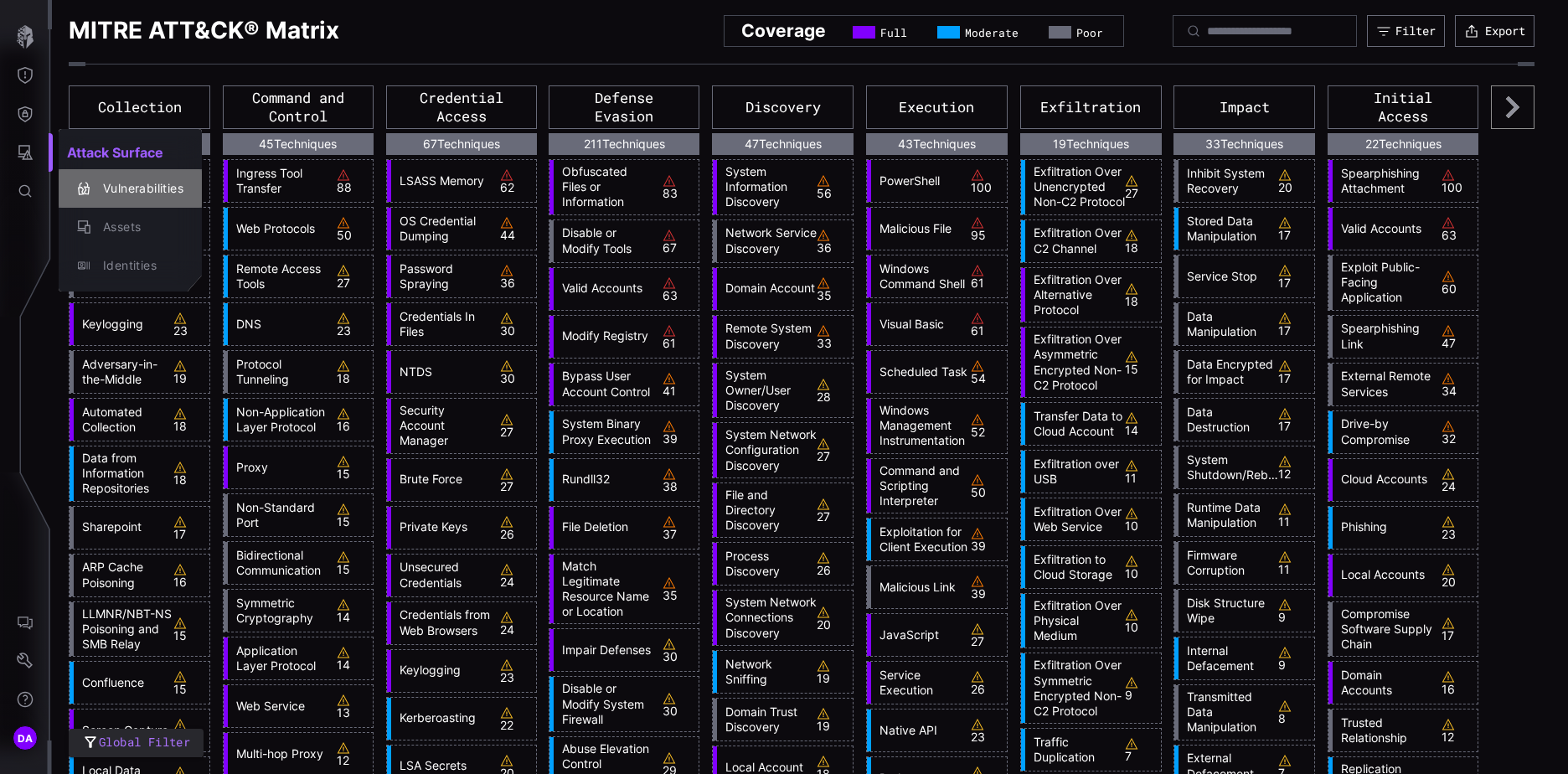
click at [137, 187] on div "Vulnerabilities" at bounding box center [139, 188] width 89 height 21
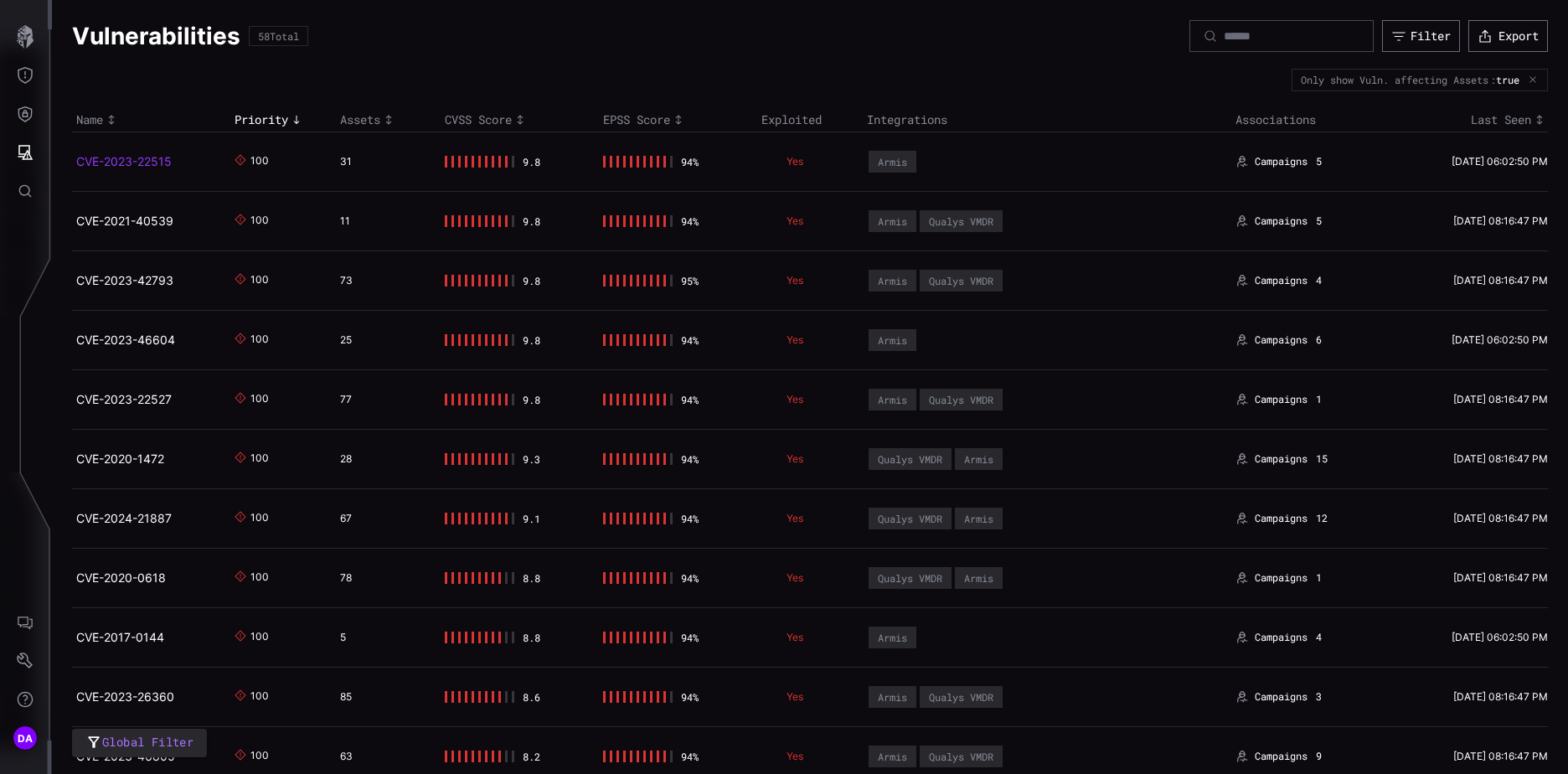
click at [139, 160] on link "CVE-2023-22515" at bounding box center [124, 160] width 95 height 14
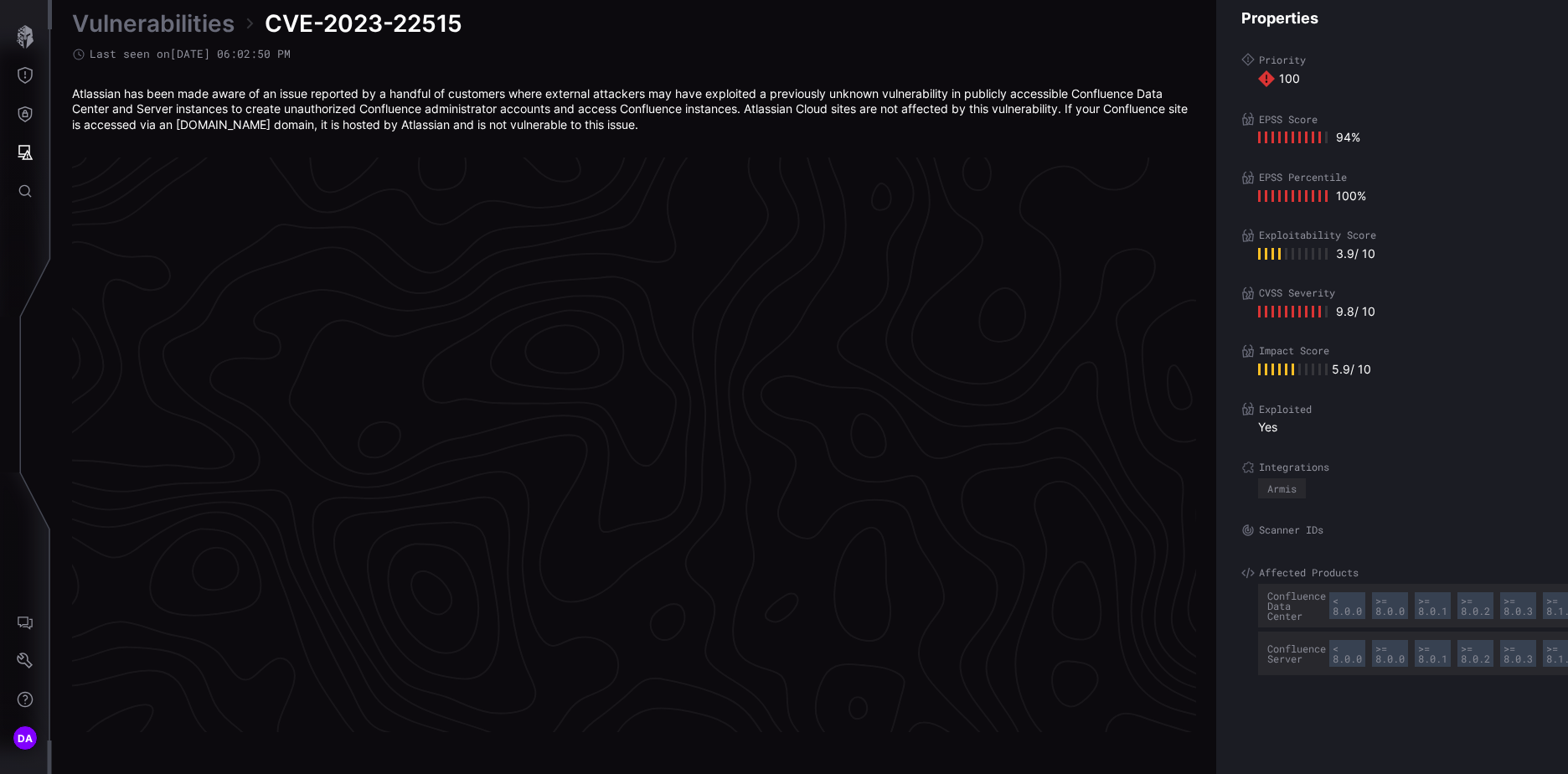
scroll to position [3489, 701]
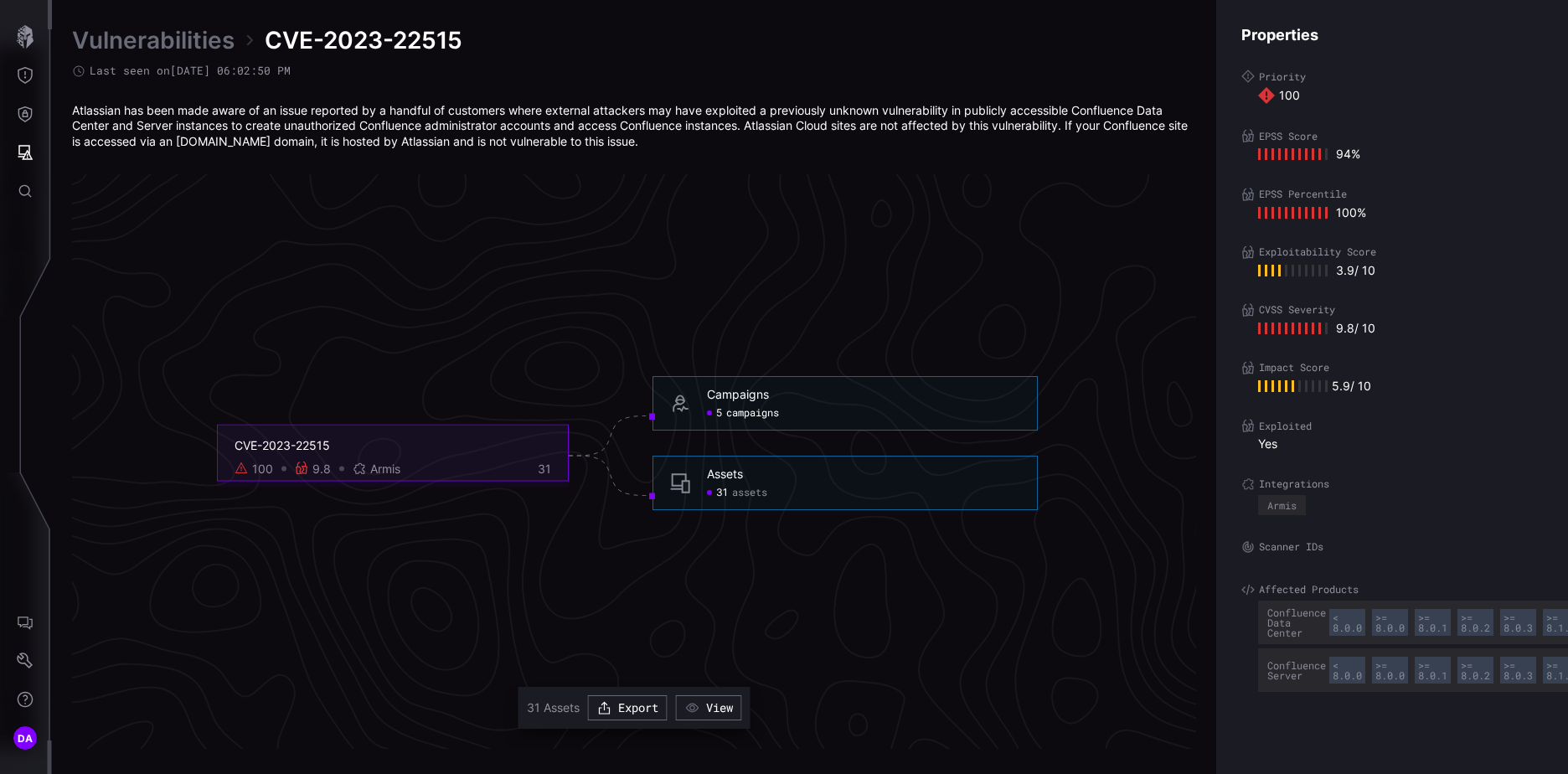
click at [740, 410] on span "campaigns" at bounding box center [752, 413] width 53 height 13
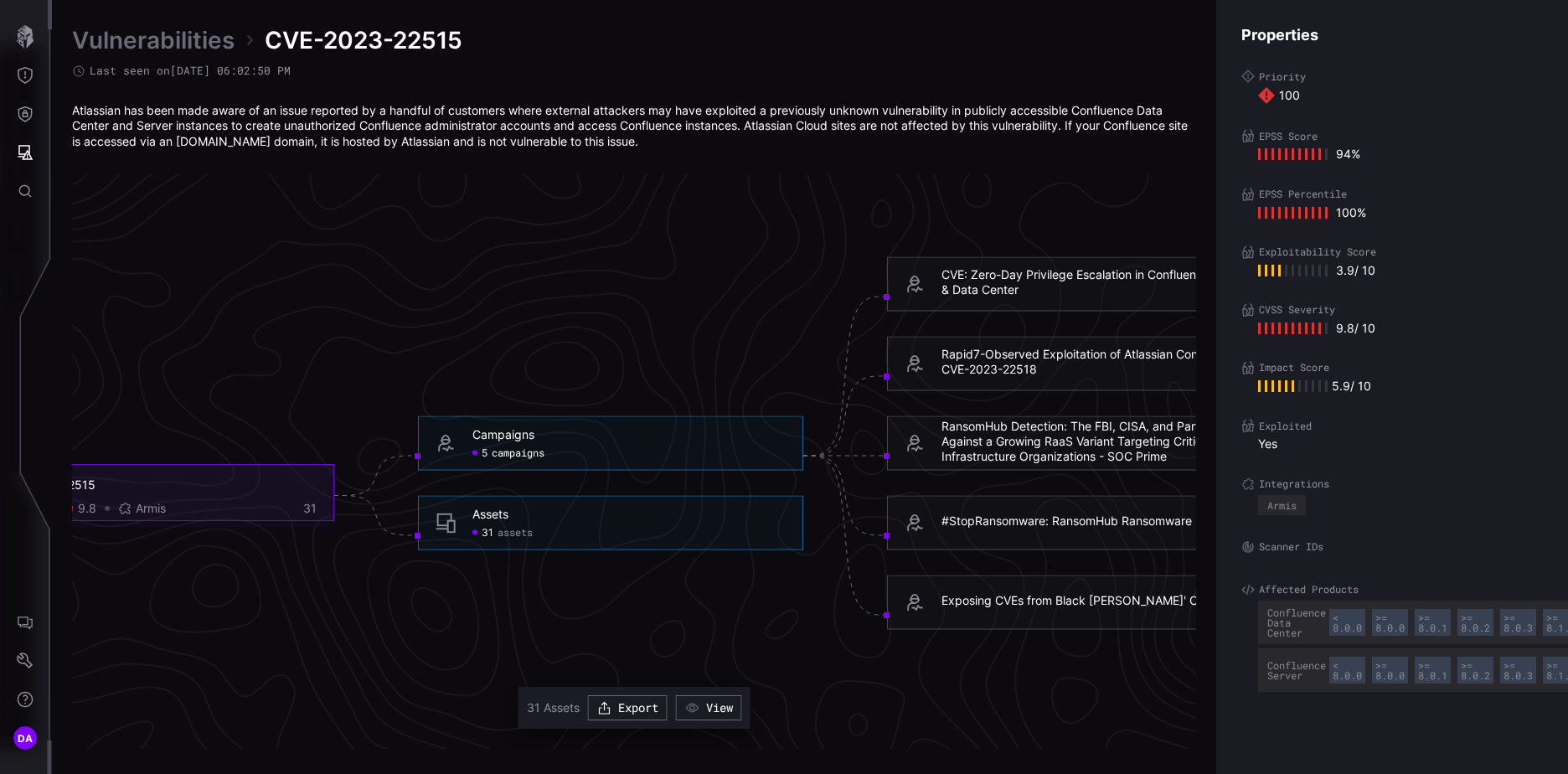
click at [521, 532] on span "assets" at bounding box center [516, 532] width 35 height 13
